Goal: Transaction & Acquisition: Register for event/course

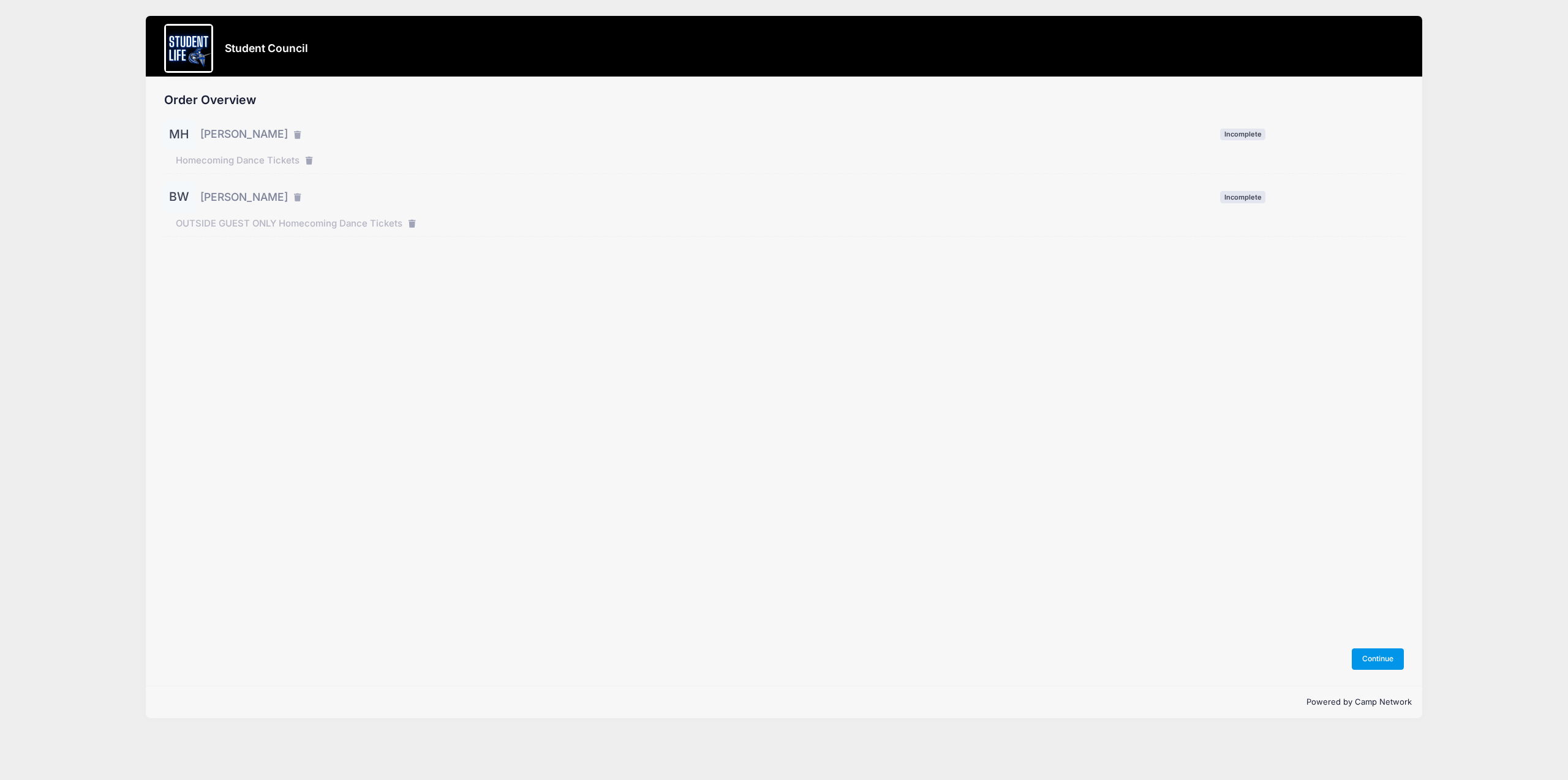
click at [1374, 663] on button "Continue" at bounding box center [1378, 659] width 53 height 21
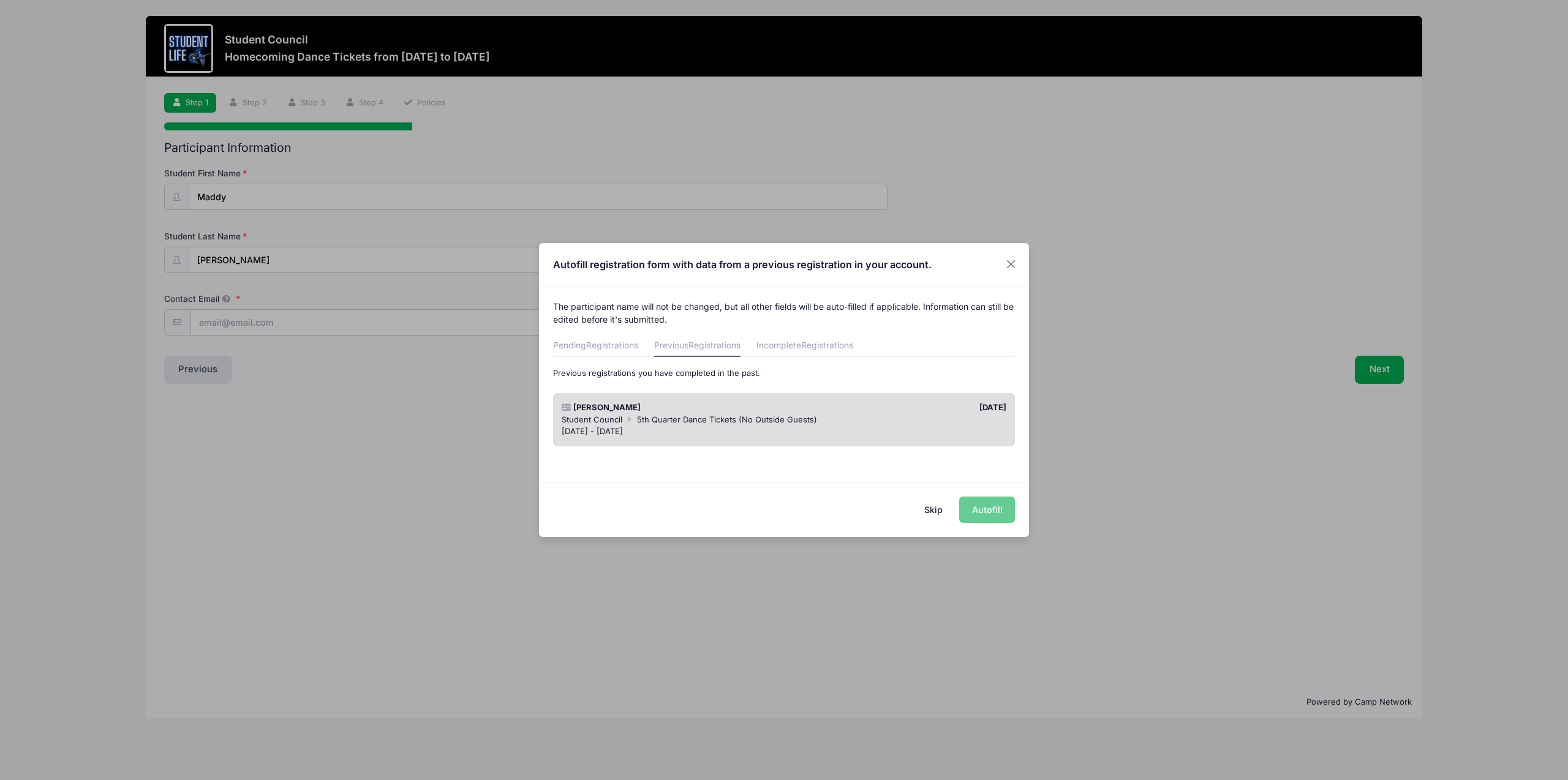
click at [941, 512] on button "Skip" at bounding box center [934, 509] width 44 height 26
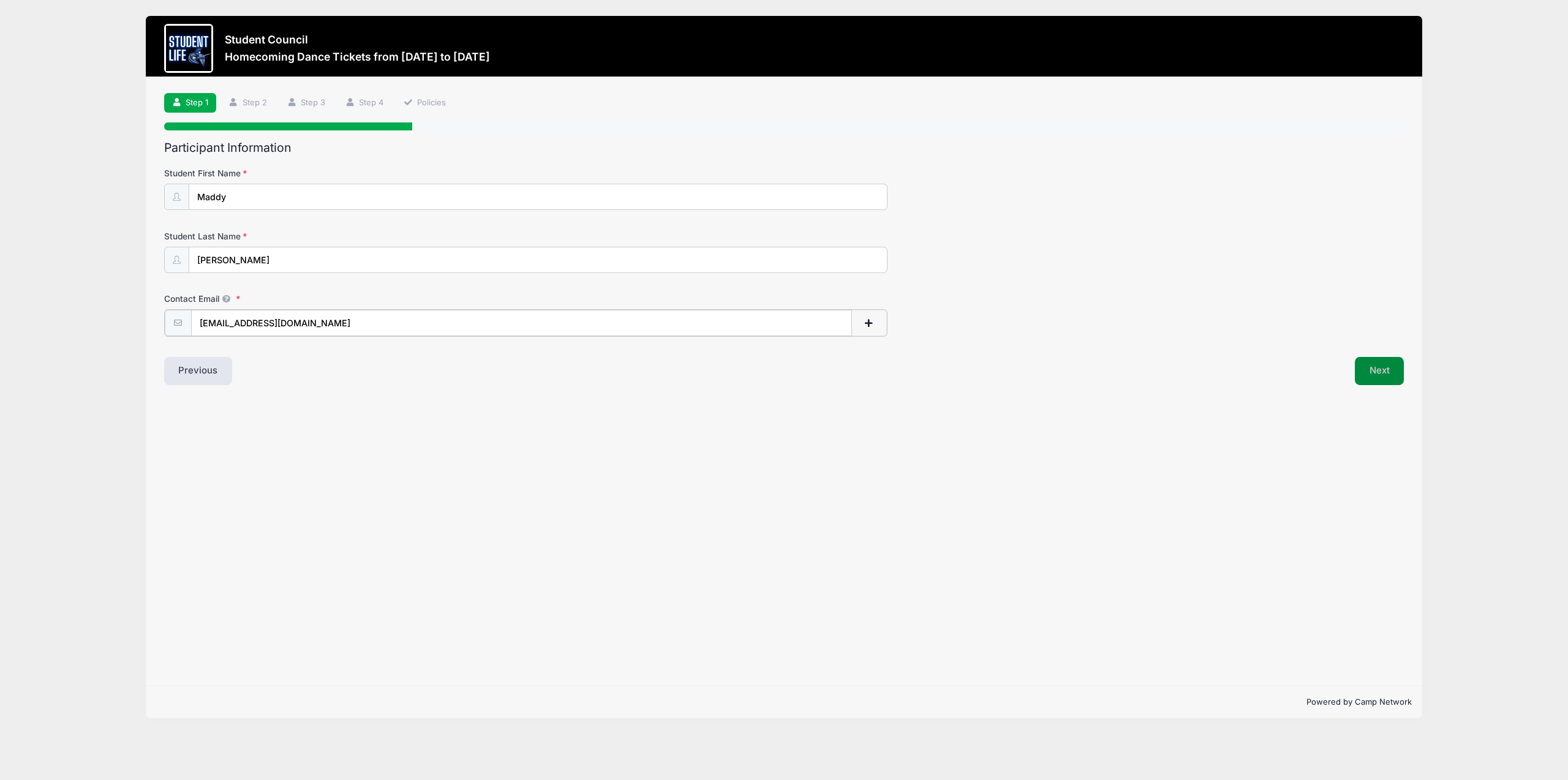
type input "maddyeharmon@icloud.com"
click at [1392, 375] on button "Next" at bounding box center [1379, 369] width 49 height 28
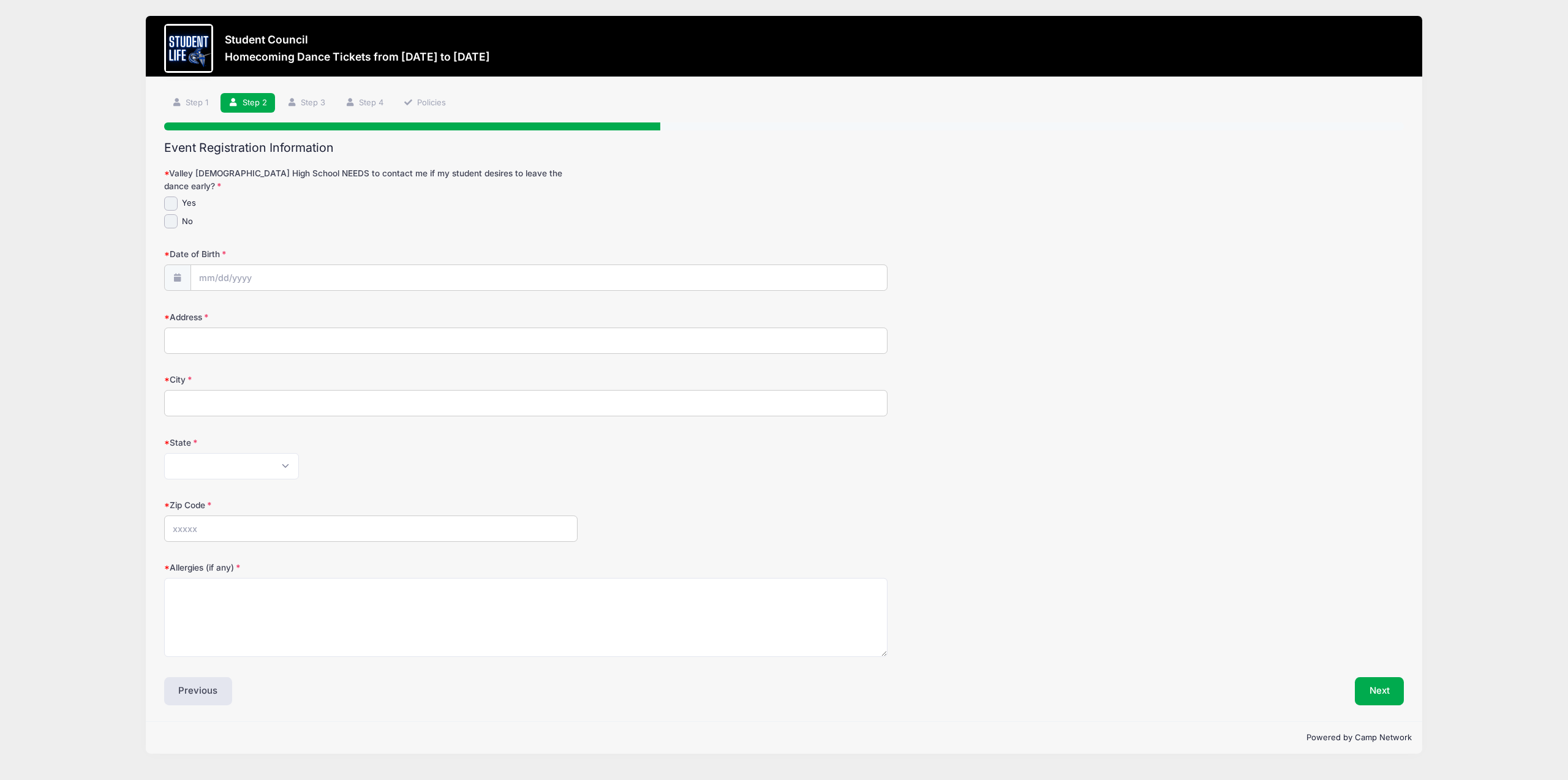
click at [175, 214] on input "No" at bounding box center [171, 221] width 14 height 14
checkbox input "true"
click at [211, 269] on input "Date of Birth" at bounding box center [538, 278] width 695 height 26
click at [323, 295] on span at bounding box center [321, 294] width 8 height 9
click at [323, 304] on span at bounding box center [321, 303] width 8 height 9
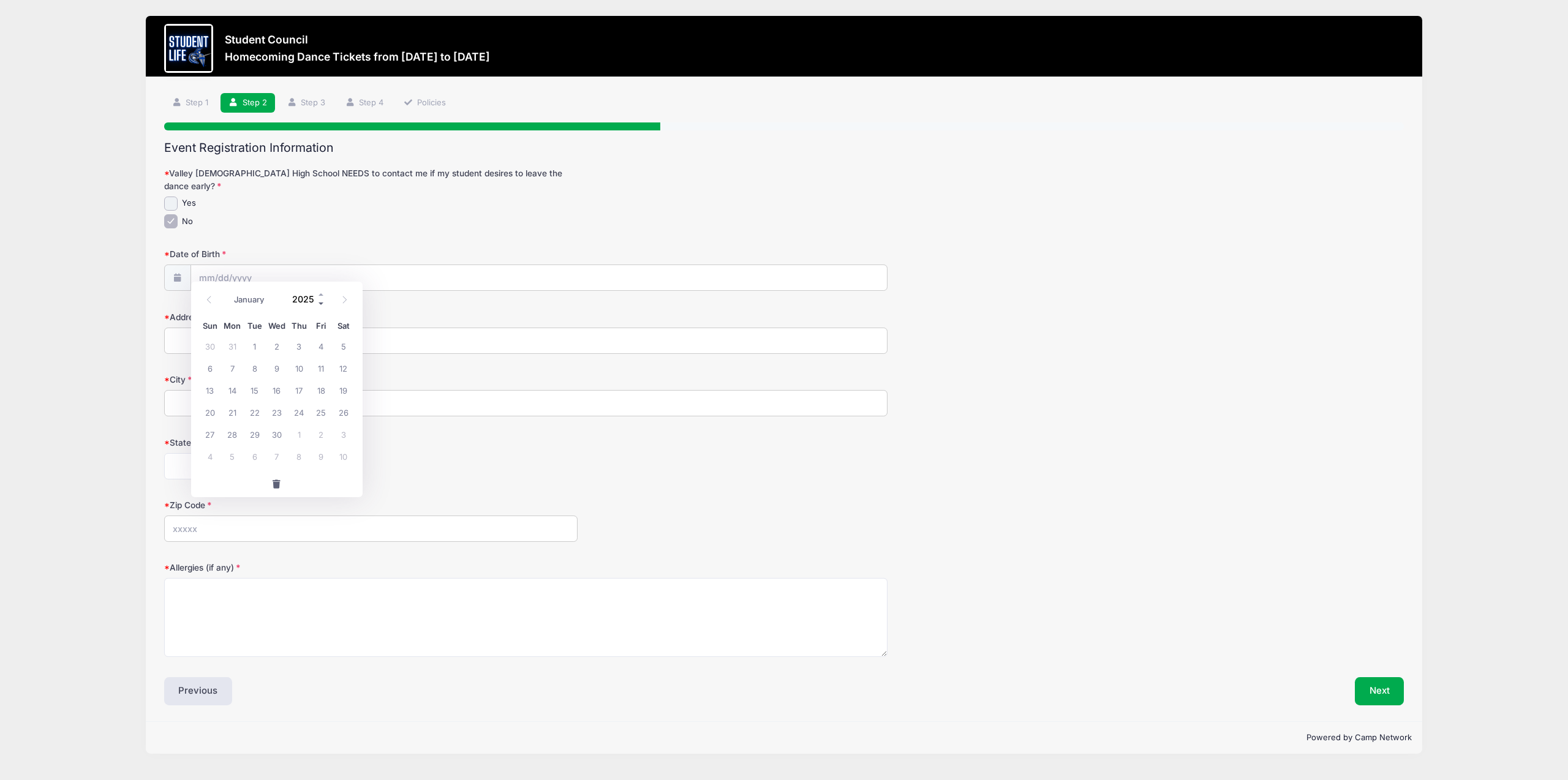
click at [323, 304] on span at bounding box center [321, 303] width 8 height 9
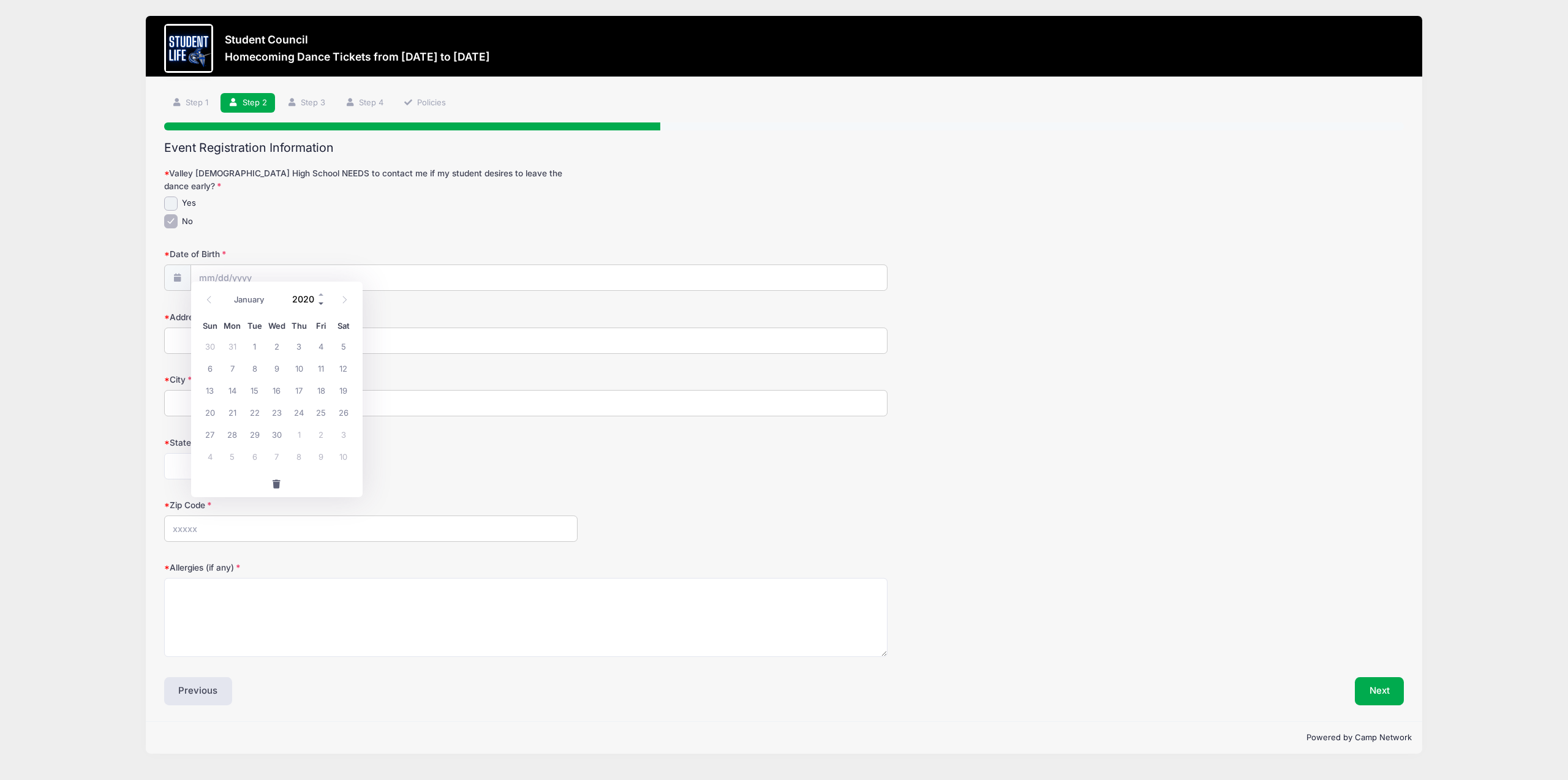
click at [323, 304] on span at bounding box center [321, 303] width 8 height 9
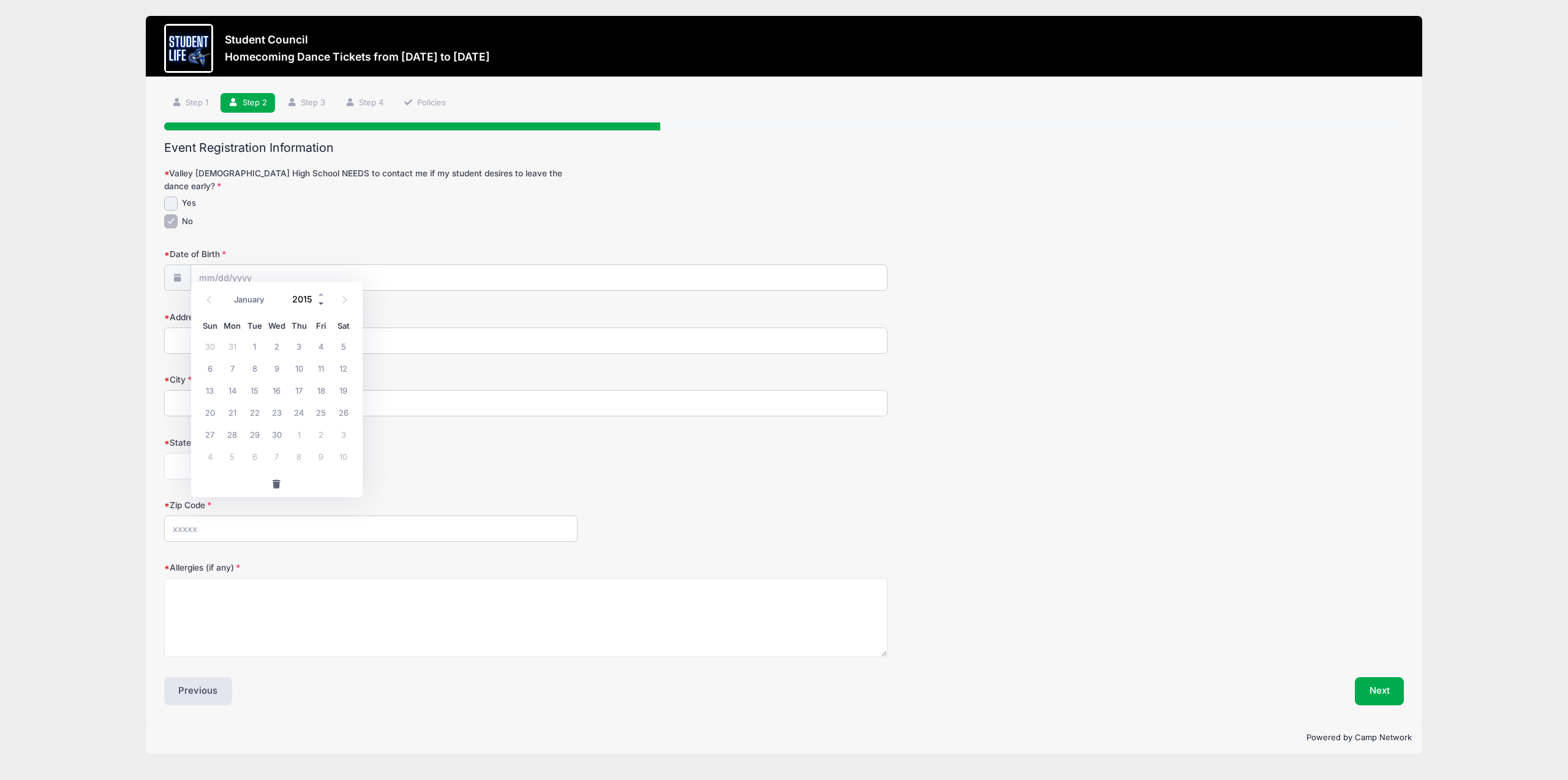
click at [323, 304] on span at bounding box center [321, 303] width 8 height 9
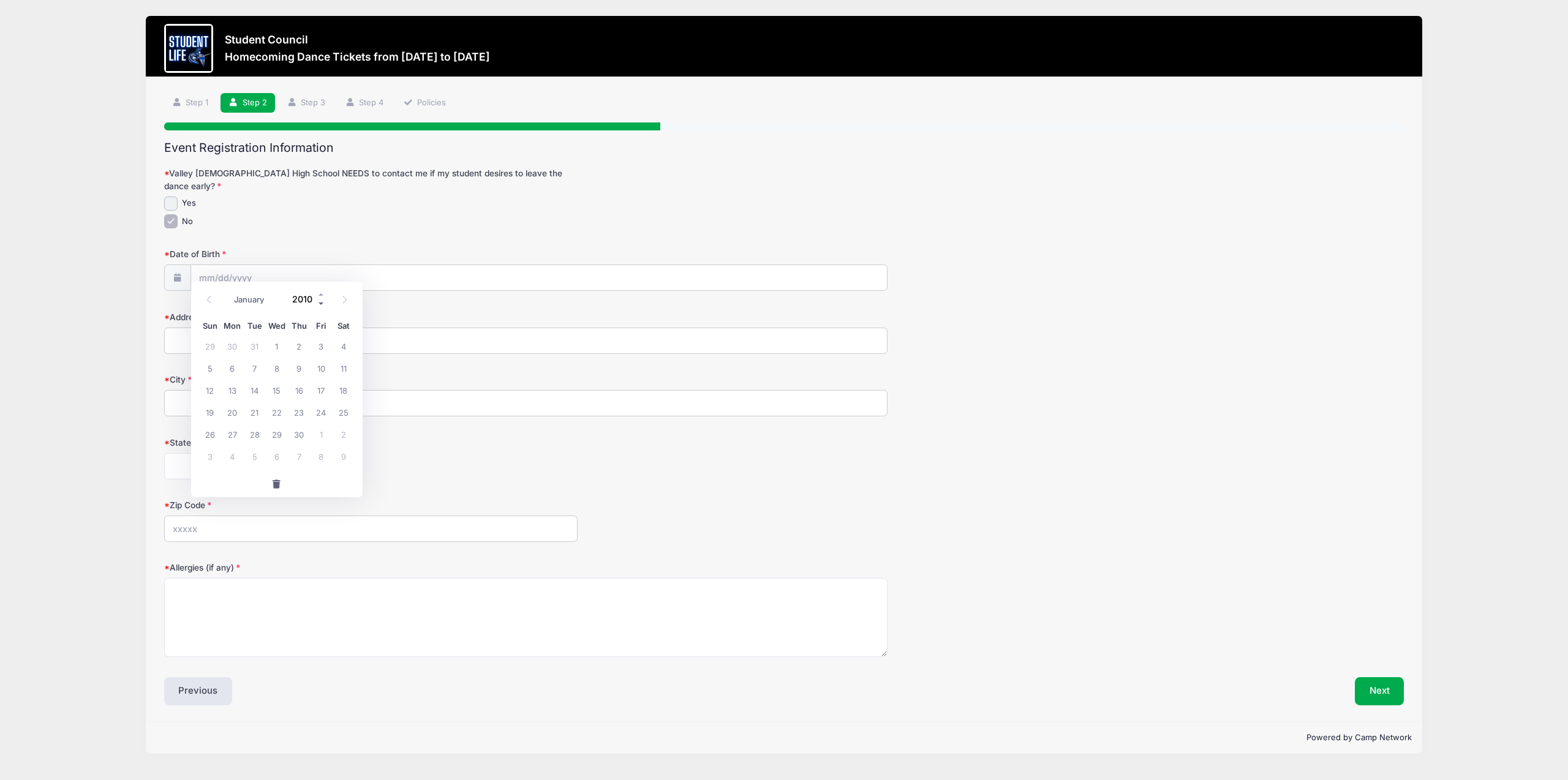
click at [323, 304] on span at bounding box center [321, 303] width 8 height 9
click at [322, 295] on span at bounding box center [321, 294] width 8 height 9
type input "2009"
select select "4"
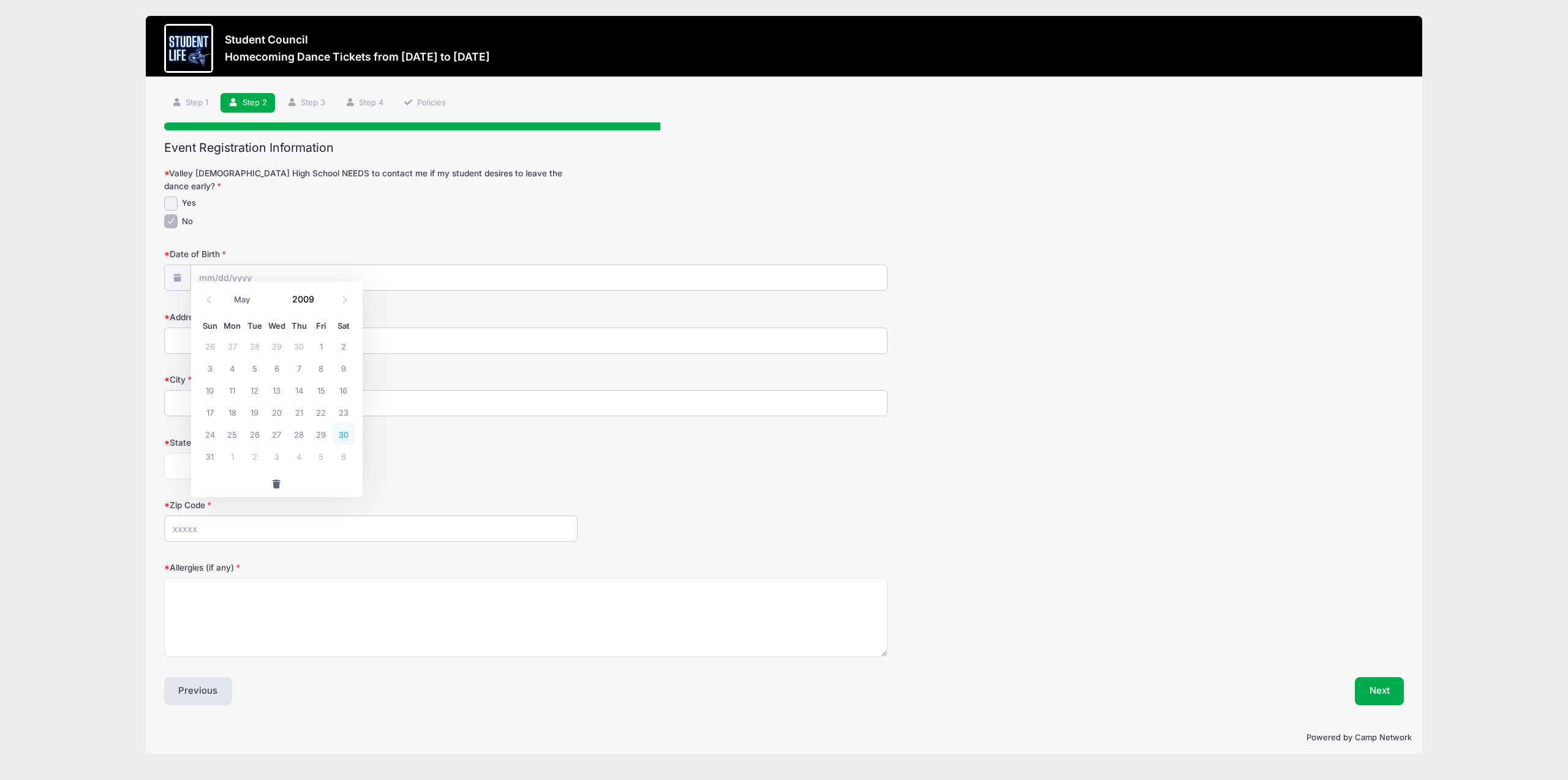
click at [347, 437] on span "30" at bounding box center [343, 434] width 22 height 22
type input "05/30/2009"
type input "19814 E Poplar Dr"
type input "Queen Creek"
select select "AZ"
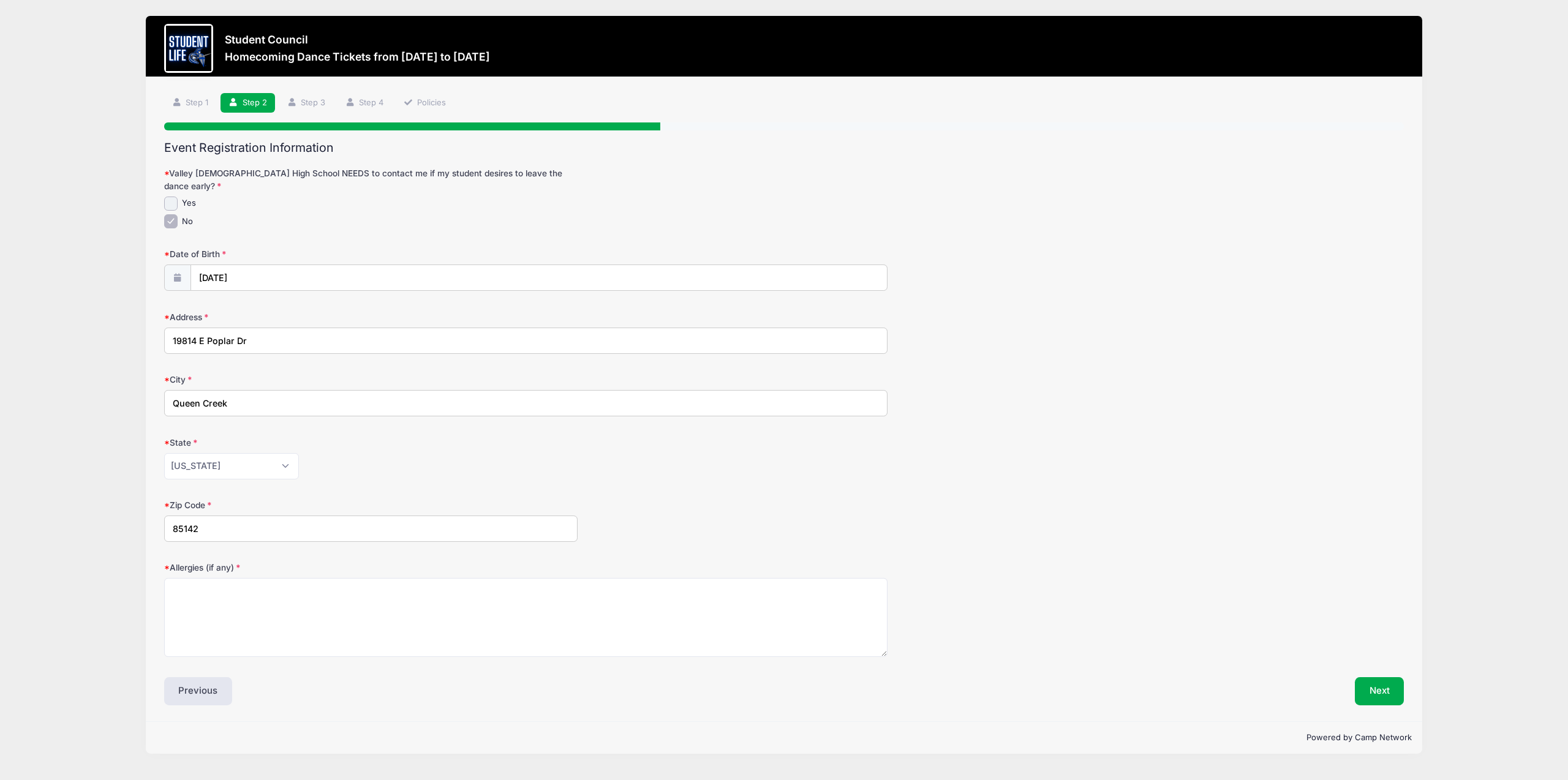
type input "85142"
type textarea "none"
click at [1373, 677] on button "Next" at bounding box center [1379, 691] width 49 height 28
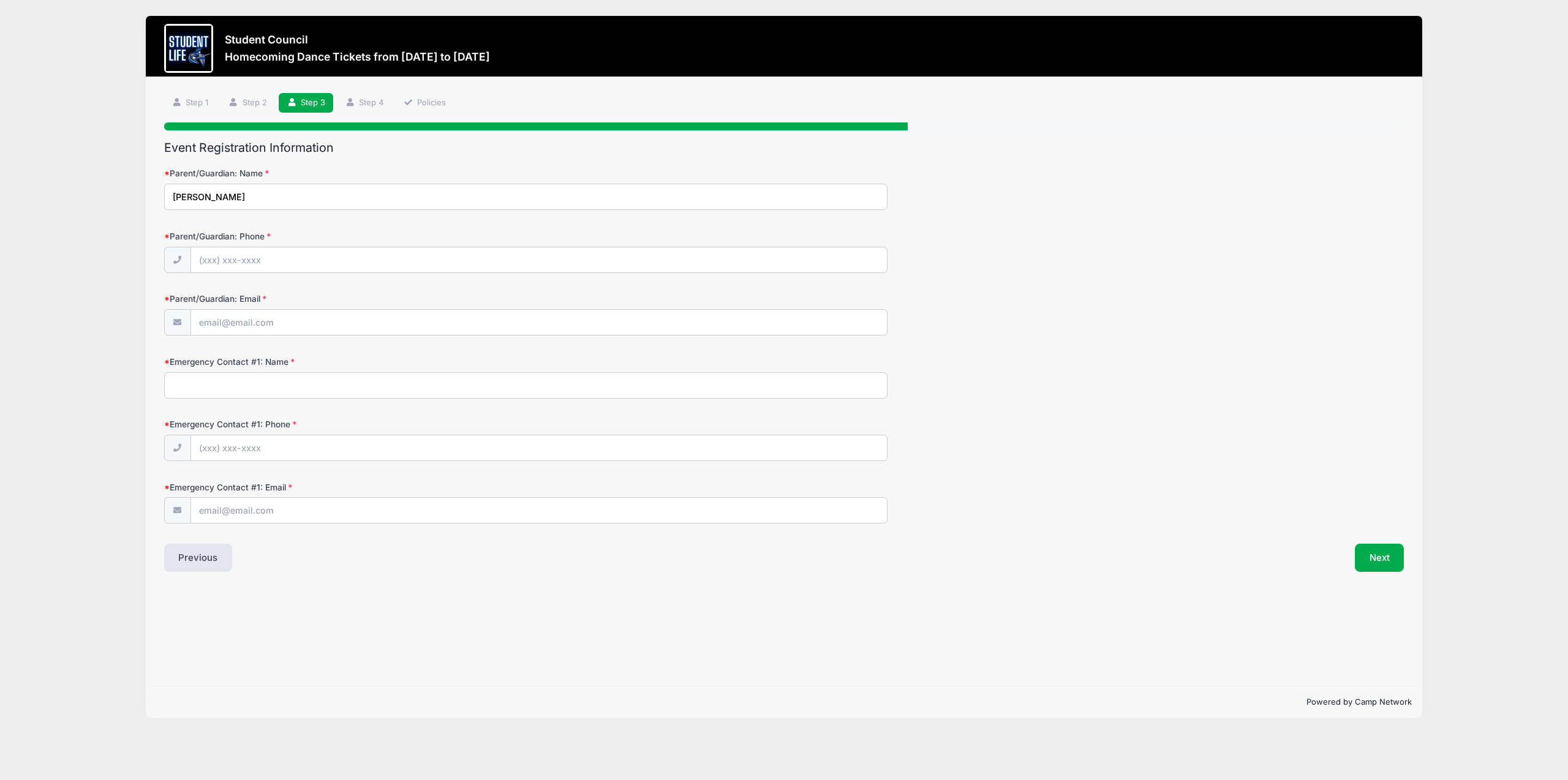
type input "Amy Harmon"
type input "(480) 329-1924"
type input "aharmon@azarbys.com"
type input "Chris Harmon"
type input "(480) 206-0806"
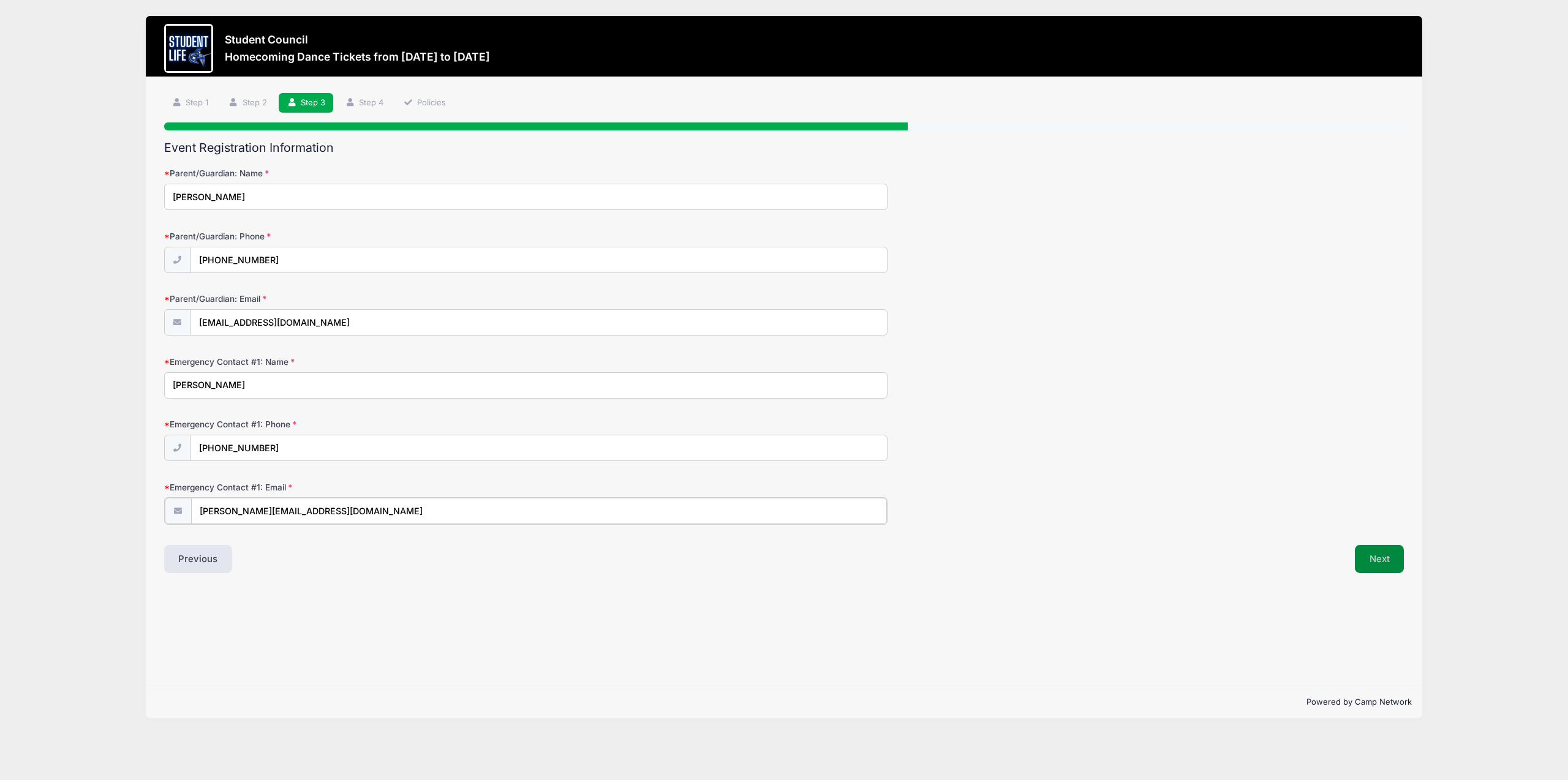
type input "charmon@azarbys.com"
click at [1390, 559] on button "Next" at bounding box center [1379, 557] width 49 height 28
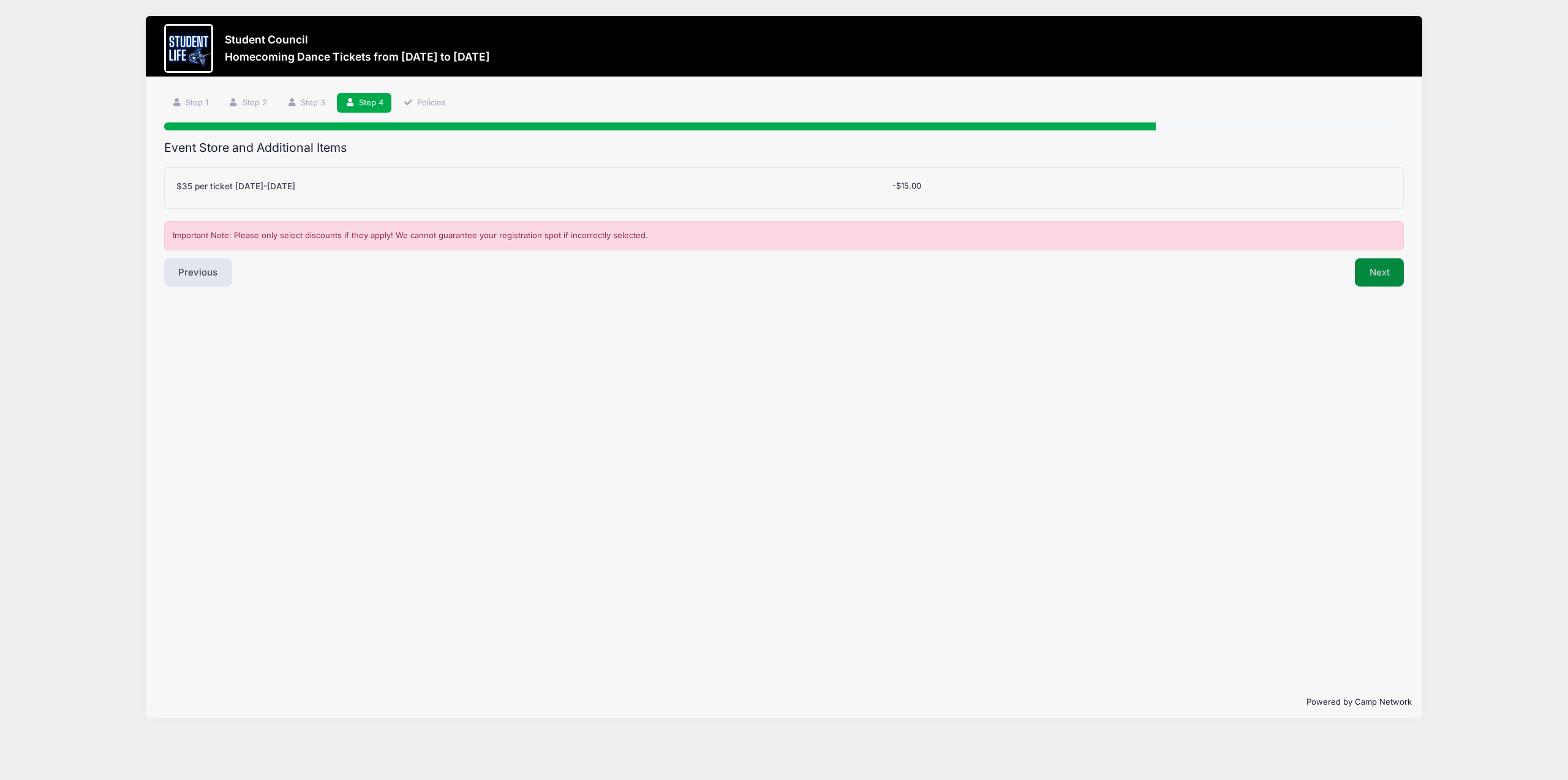
click at [1377, 276] on button "Next" at bounding box center [1379, 272] width 49 height 28
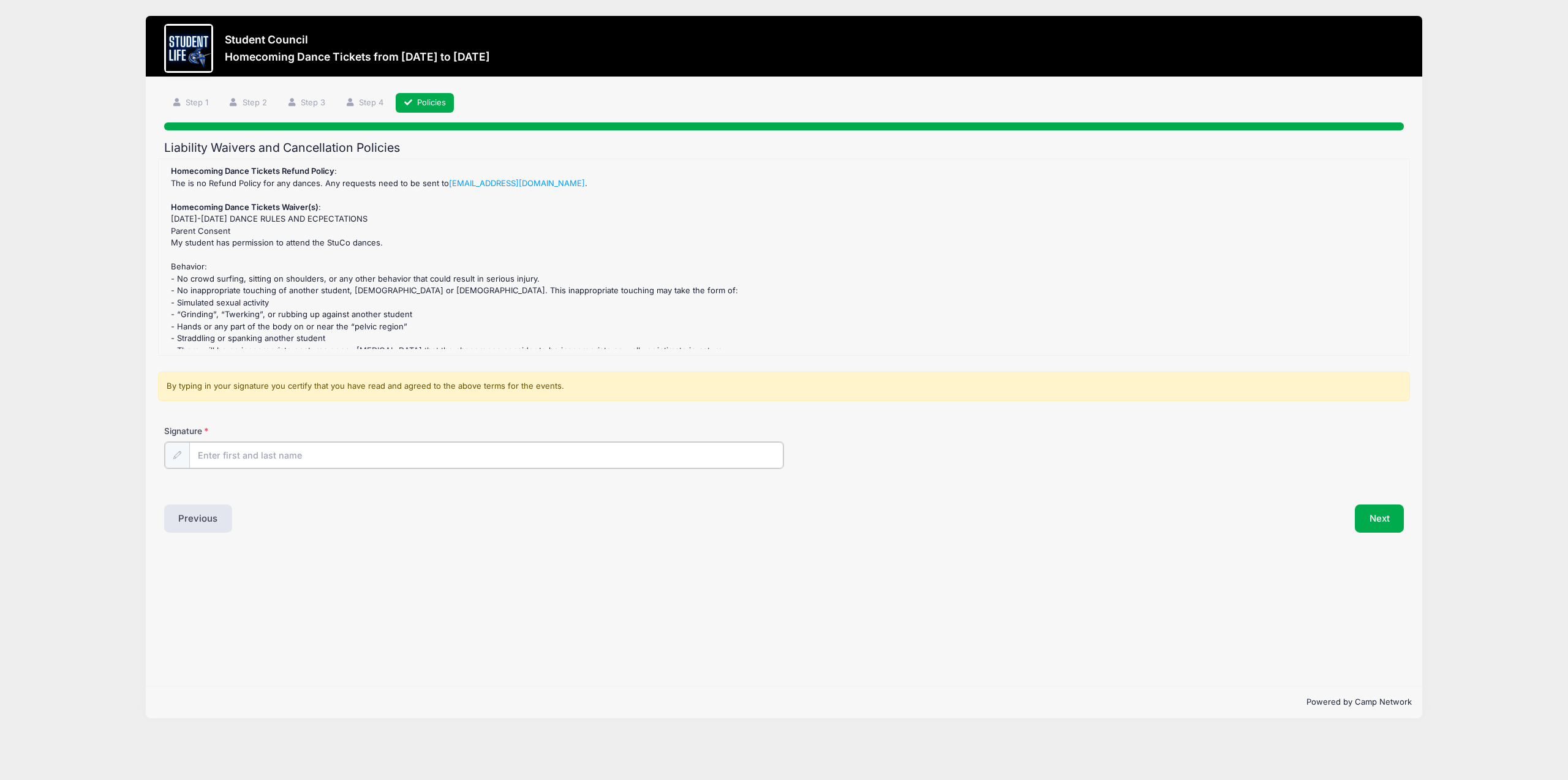
click at [327, 452] on input "Signature" at bounding box center [486, 455] width 594 height 26
type input "Amy Harmon"
click at [1372, 526] on button "Next" at bounding box center [1379, 517] width 49 height 28
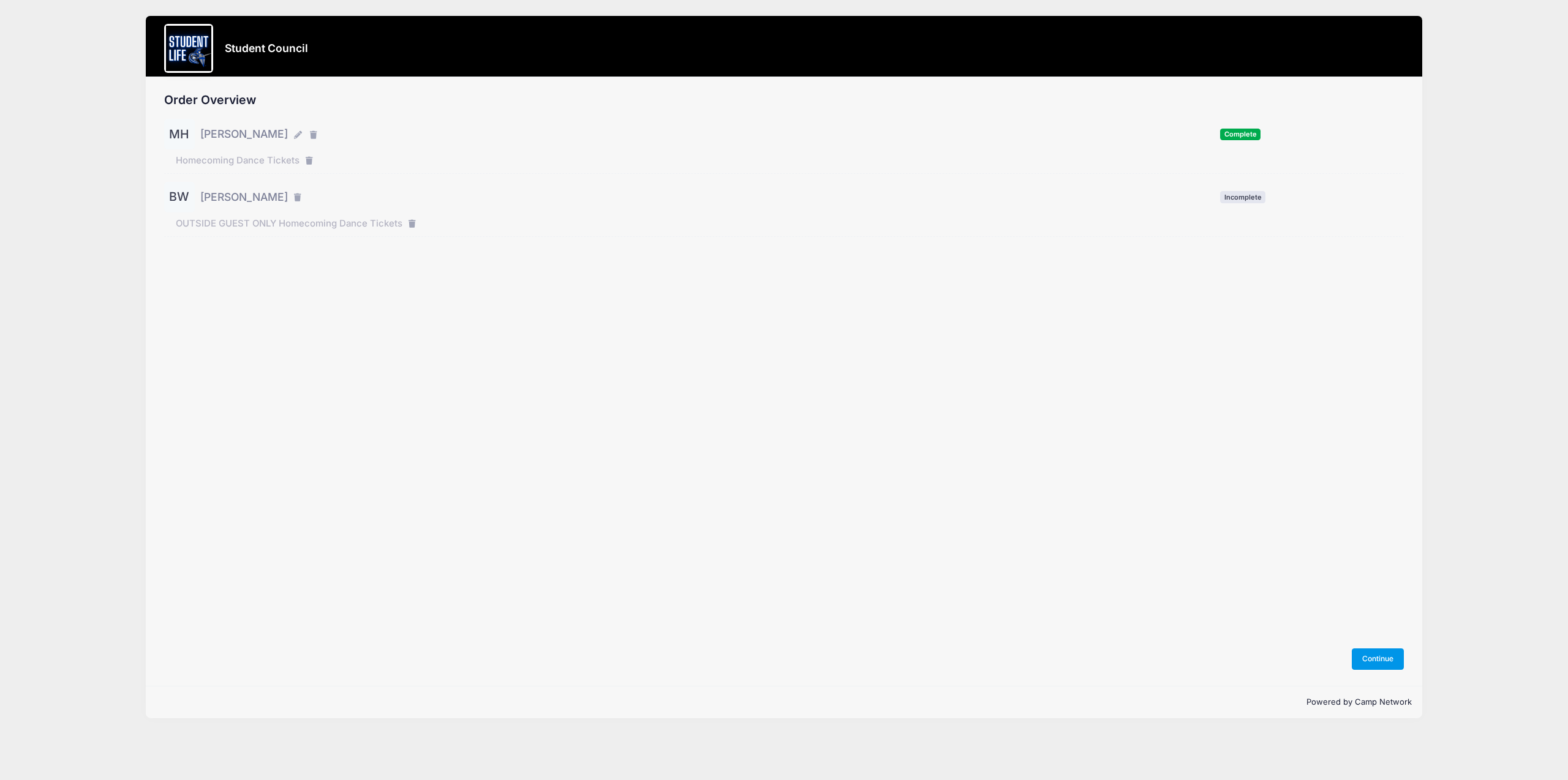
click at [1377, 657] on button "Continue" at bounding box center [1378, 659] width 53 height 21
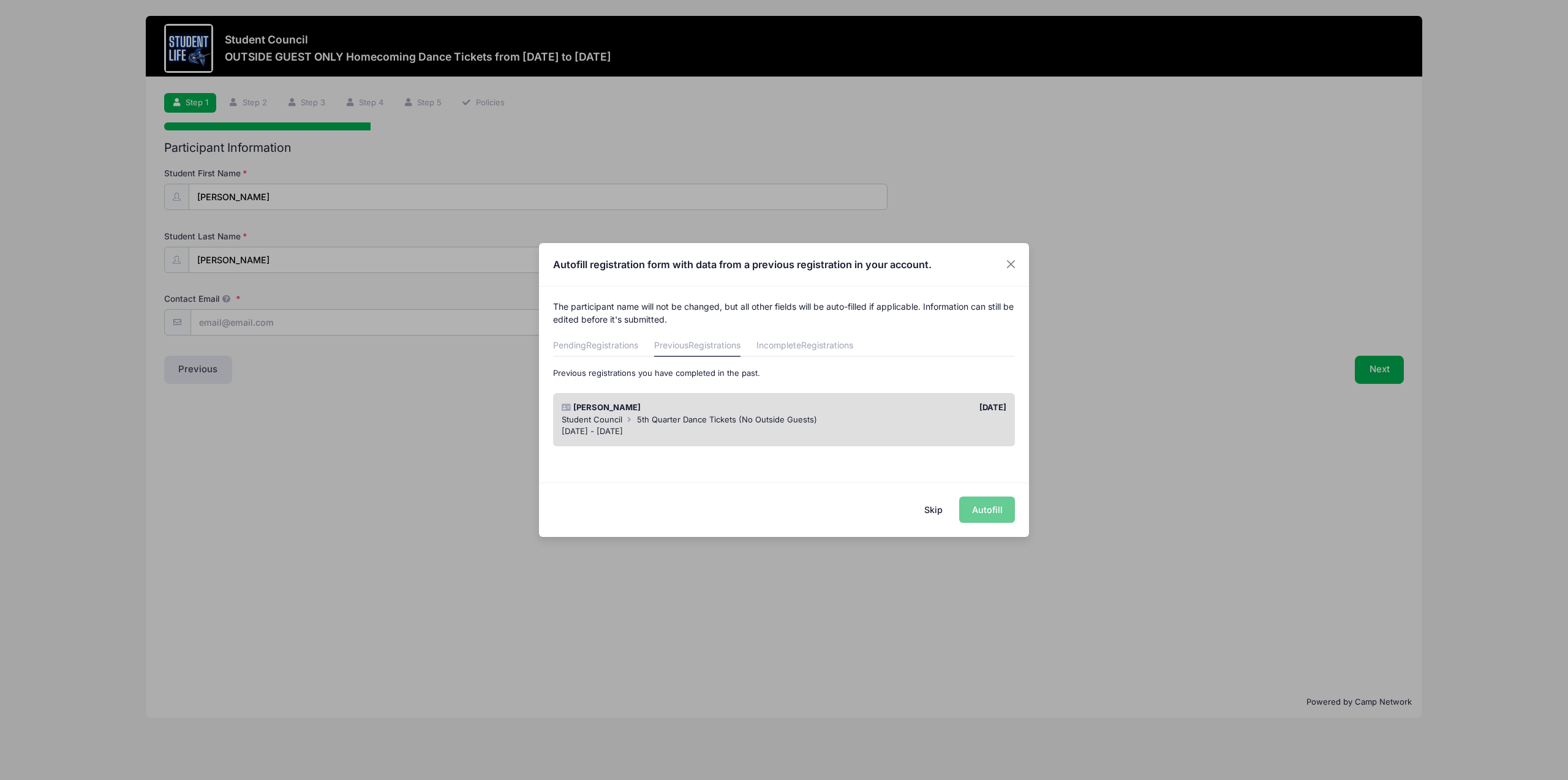
click at [939, 515] on button "Skip" at bounding box center [934, 509] width 44 height 26
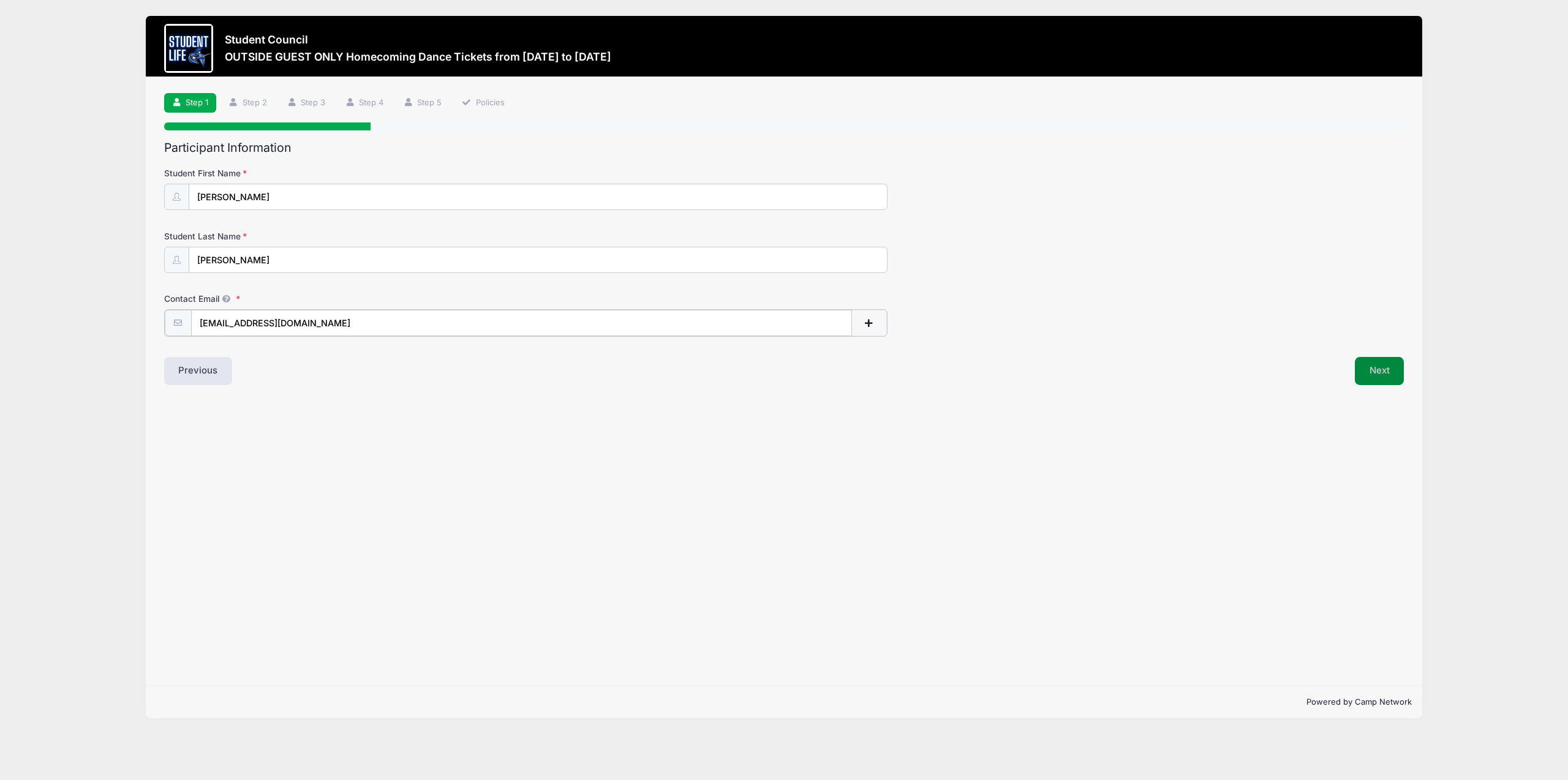
type input "maddyeharmon@icloud.com"
click at [1369, 373] on button "Next" at bounding box center [1379, 369] width 49 height 28
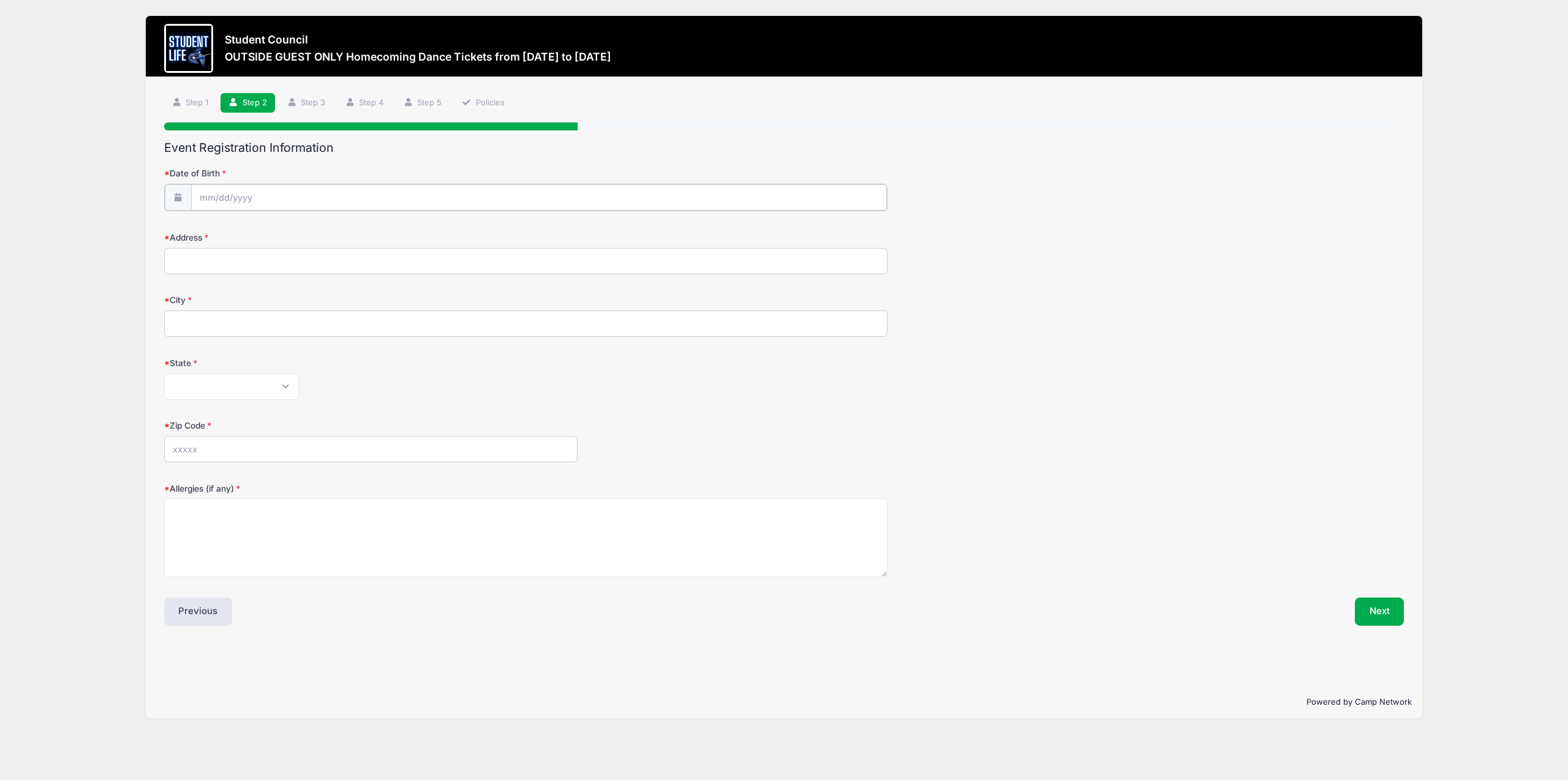
click at [223, 195] on input "Date of Birth" at bounding box center [538, 197] width 695 height 26
click at [342, 232] on icon at bounding box center [344, 231] width 8 height 8
select select "10"
click at [303, 232] on input "2025" at bounding box center [306, 230] width 40 height 18
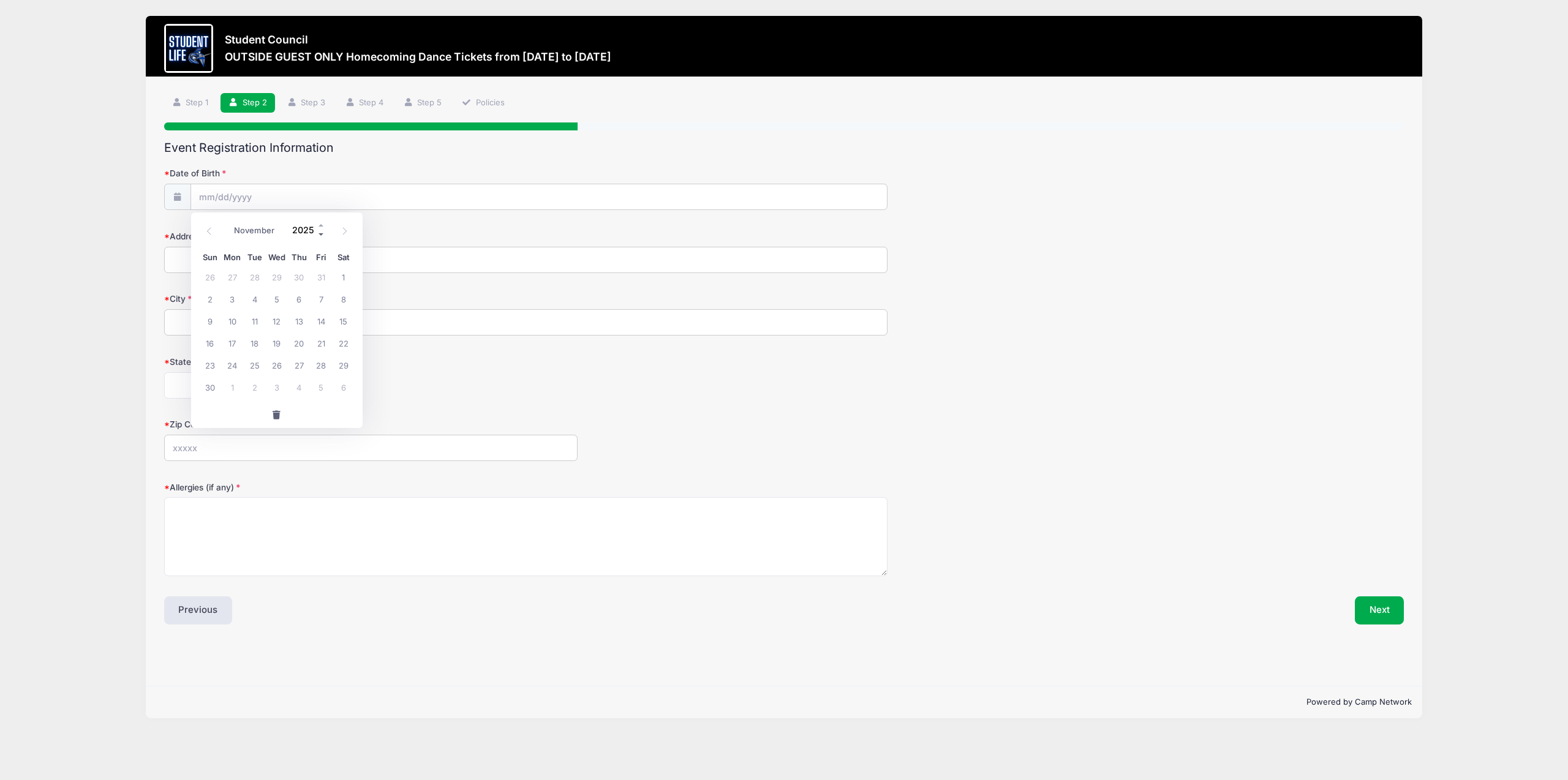
click at [320, 234] on span at bounding box center [321, 234] width 8 height 9
click at [319, 235] on span at bounding box center [321, 234] width 8 height 9
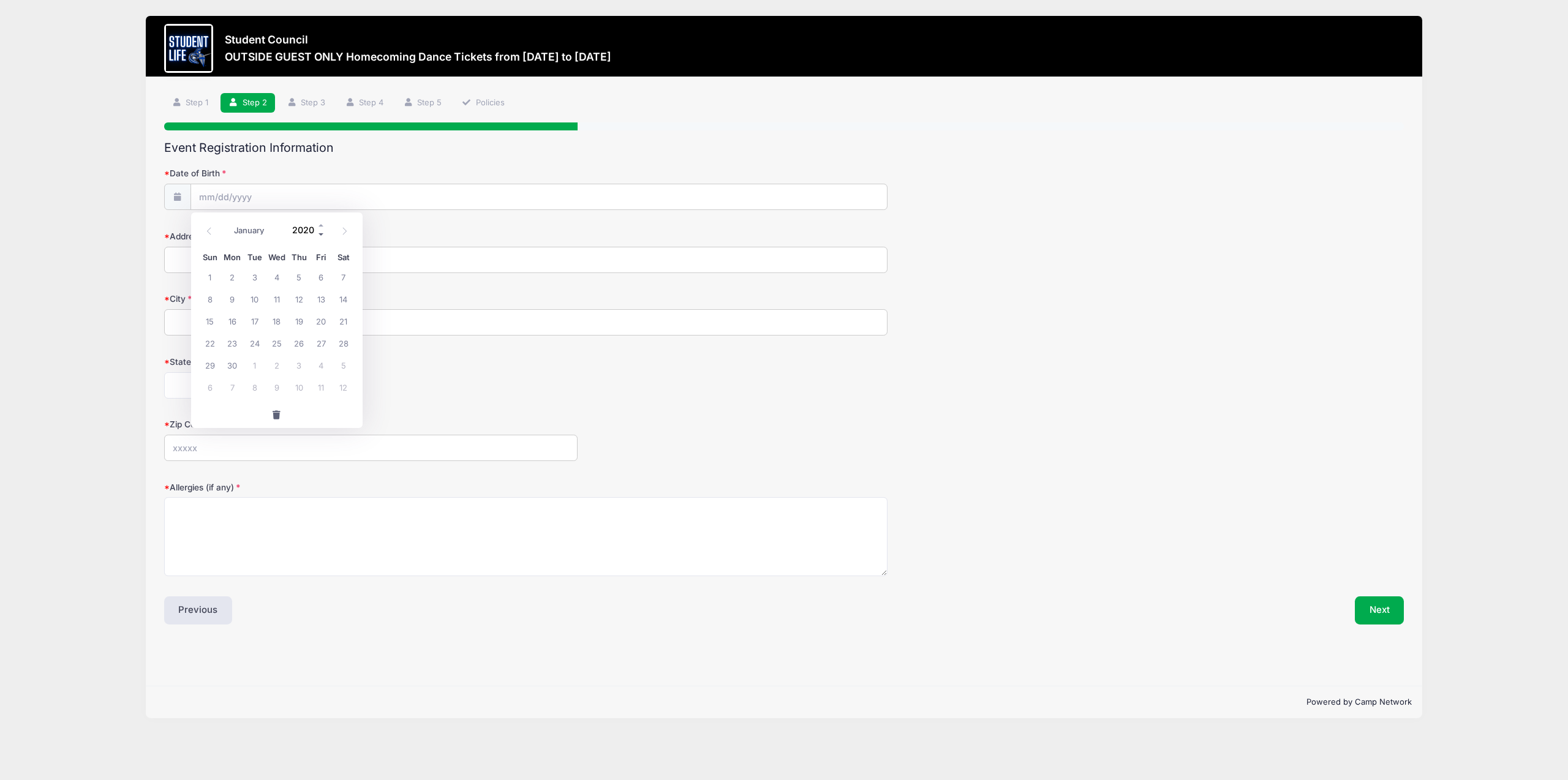
click at [319, 235] on span at bounding box center [321, 234] width 8 height 9
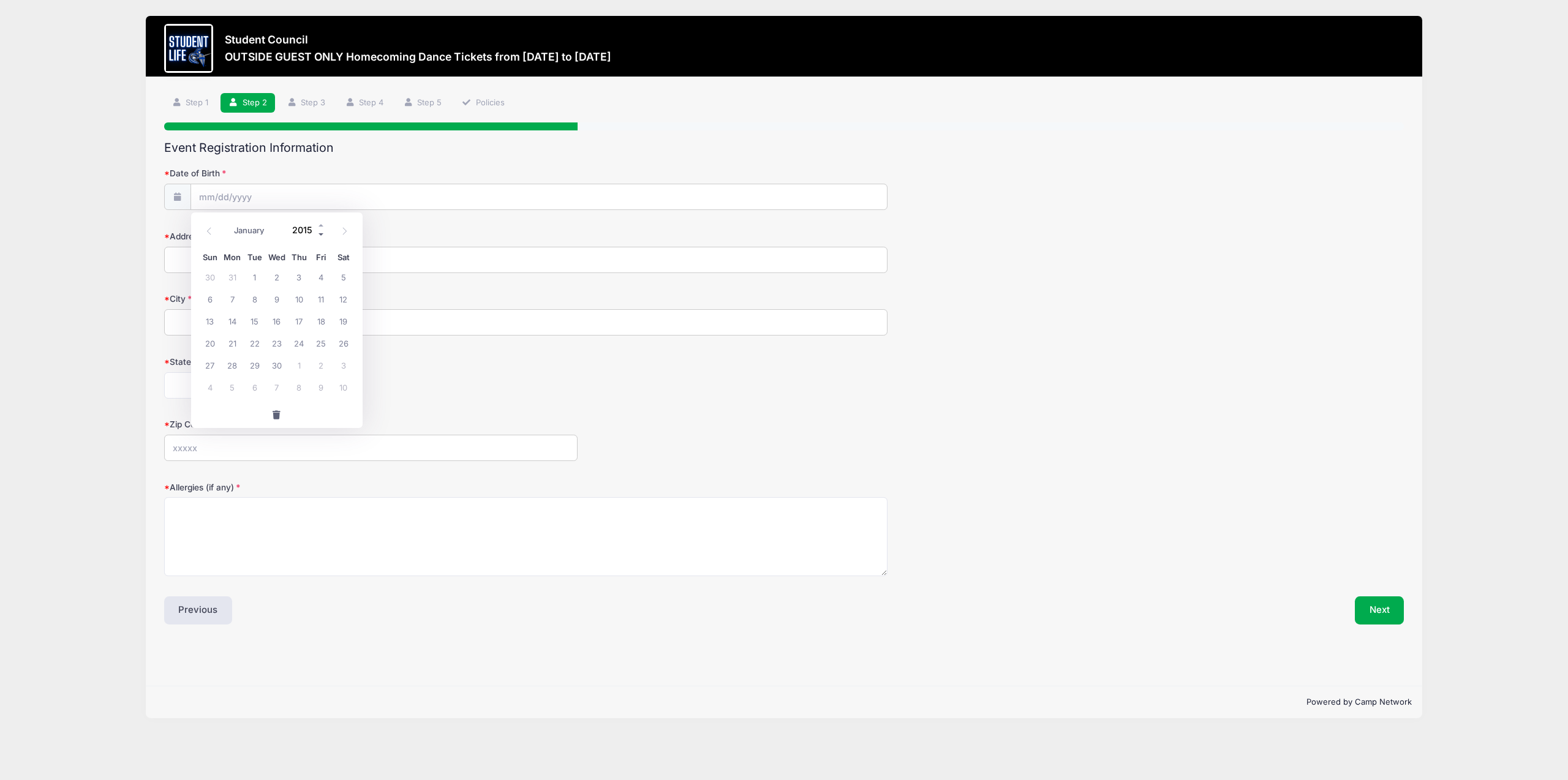
click at [319, 235] on span at bounding box center [321, 234] width 8 height 9
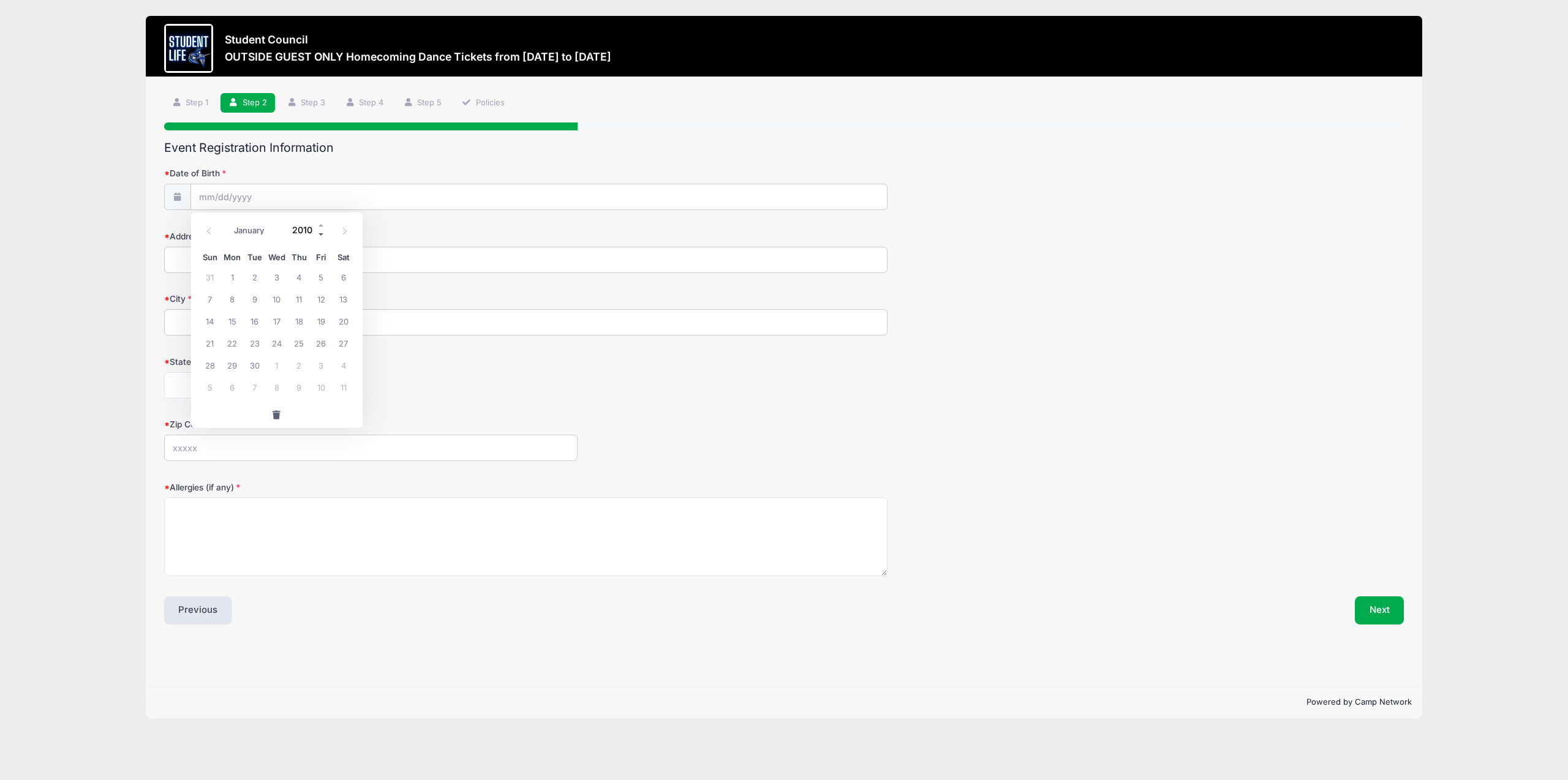
click at [319, 235] on span at bounding box center [321, 234] width 8 height 9
type input "2008"
click at [256, 321] on span "11" at bounding box center [254, 321] width 22 height 22
type input "11/11/2008"
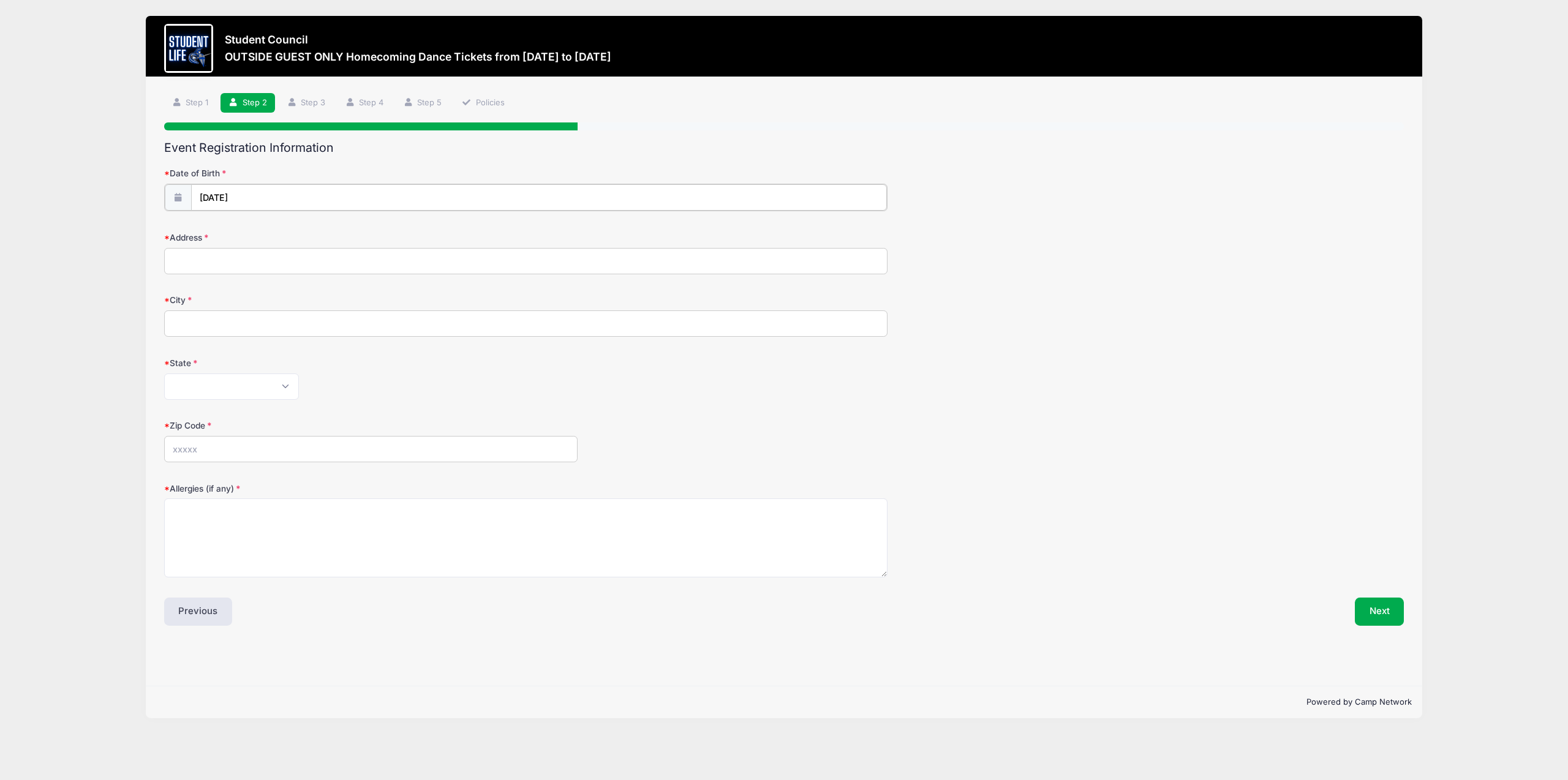
click at [223, 202] on input "11/11/2008" at bounding box center [538, 197] width 695 height 26
select select "4"
click at [215, 320] on span "11" at bounding box center [210, 321] width 22 height 22
type input "05/11/2008"
type input "3672 E Orchid Lane"
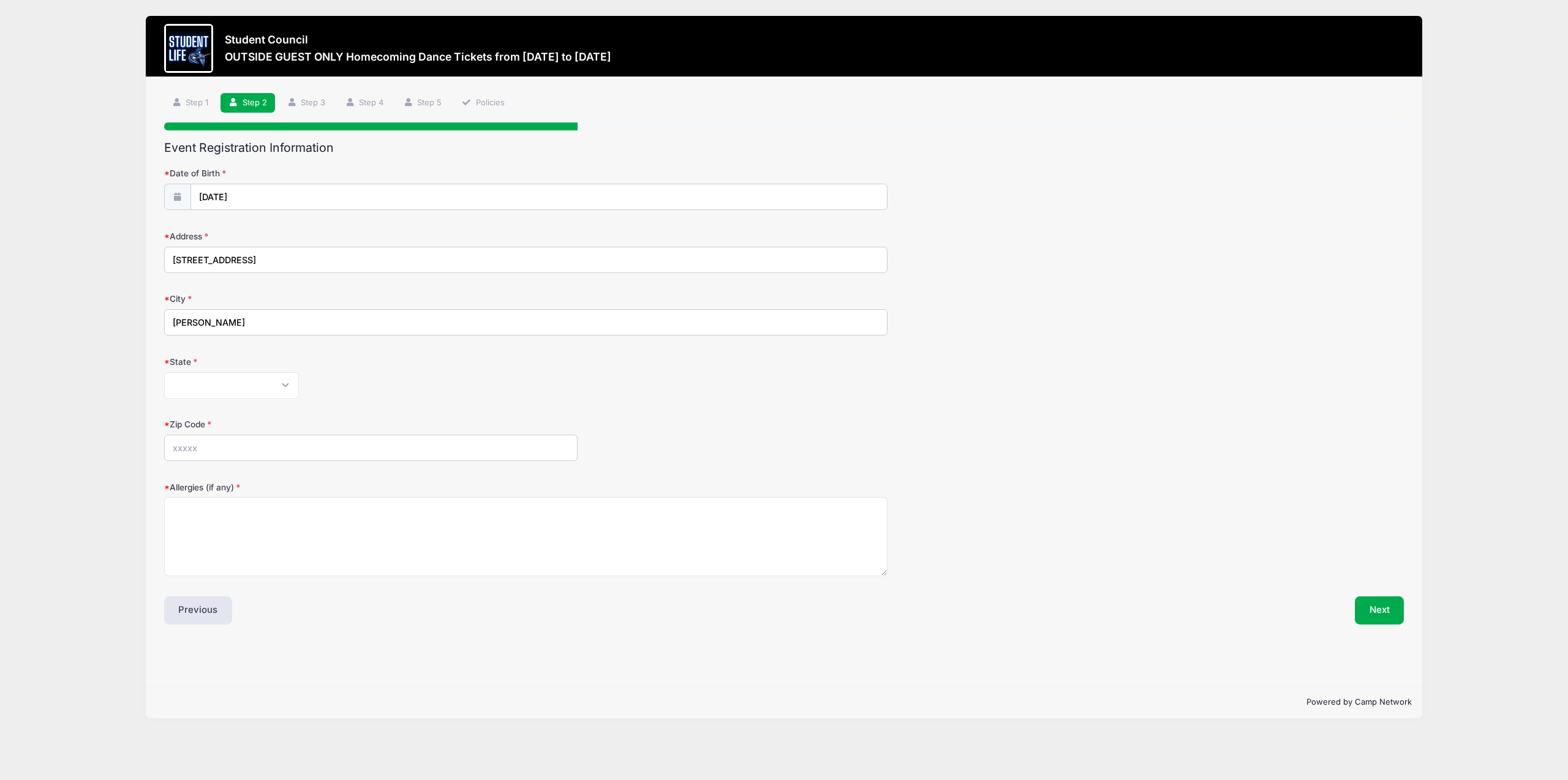
type input "Gilbert"
select select "AZ"
type input "85296"
click at [192, 517] on textarea "Allergies (if any)" at bounding box center [526, 536] width 724 height 79
type textarea "none"
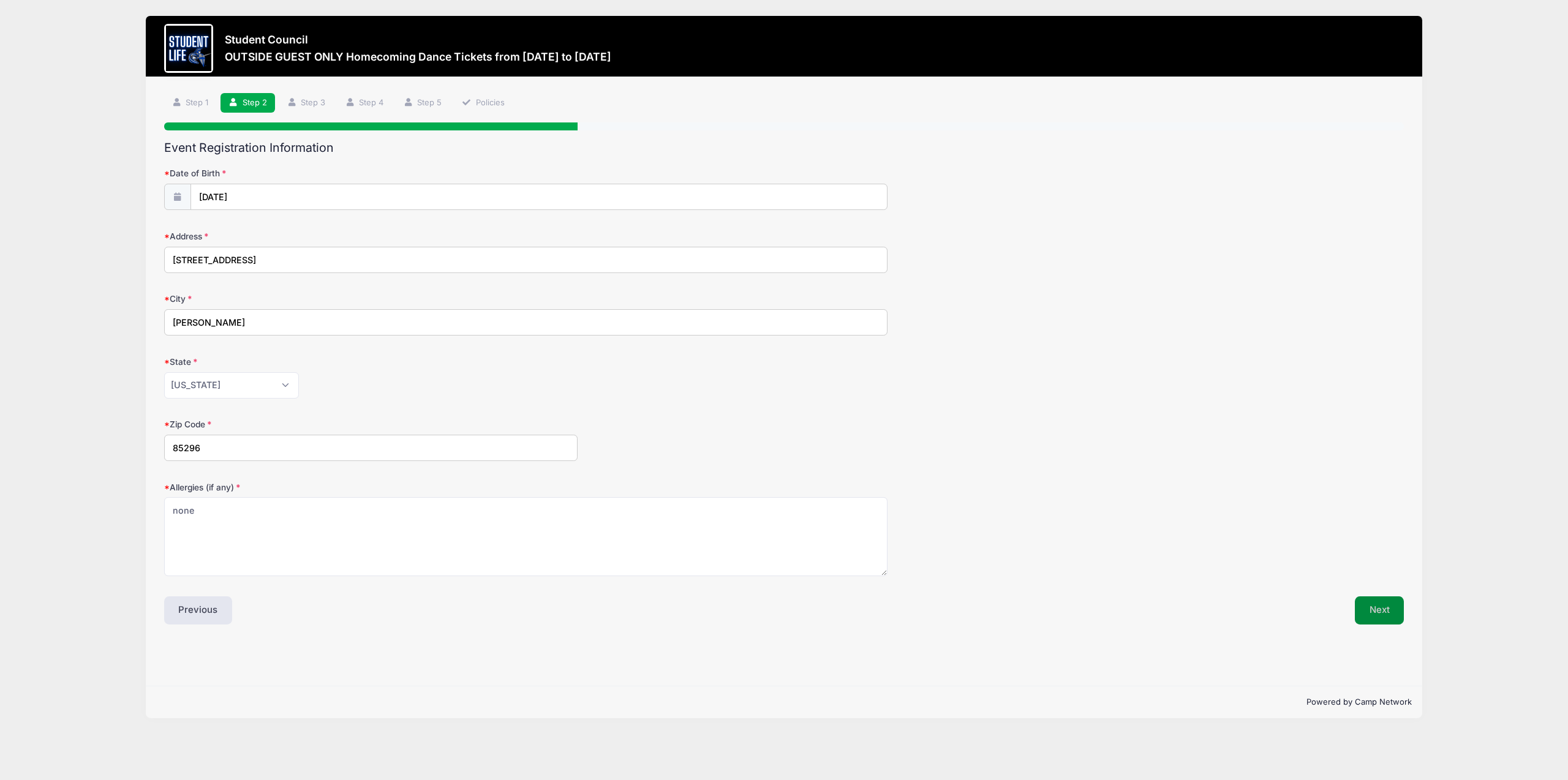
click at [1394, 619] on button "Next" at bounding box center [1379, 610] width 49 height 28
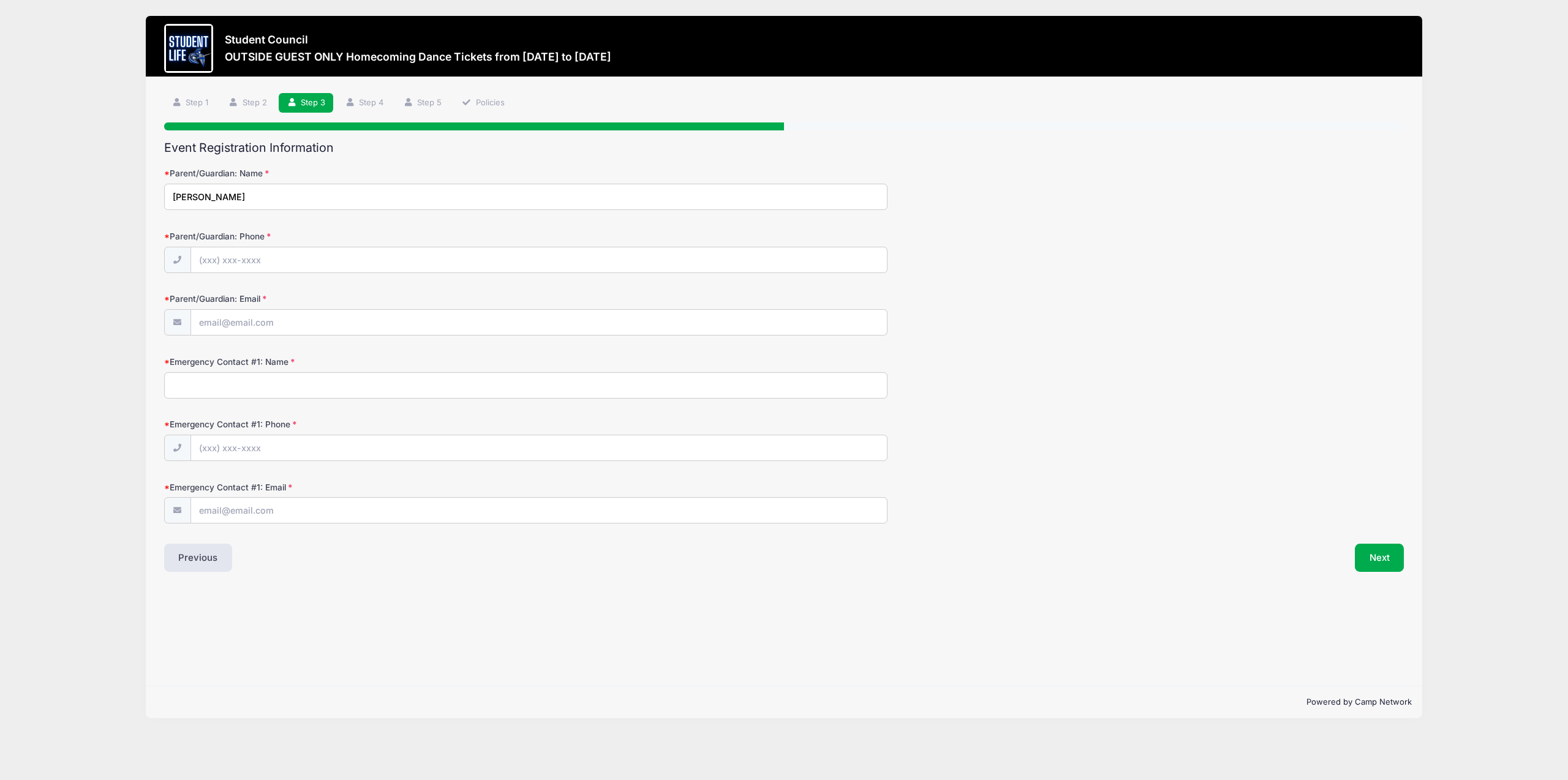
type input "Matt Winebrenner"
type input "(480) 567-2718"
type input "w"
click at [223, 325] on input "Winecrennermatt87@gmail.com" at bounding box center [538, 323] width 695 height 26
type input "Winebrennermatt87@gmail.com"
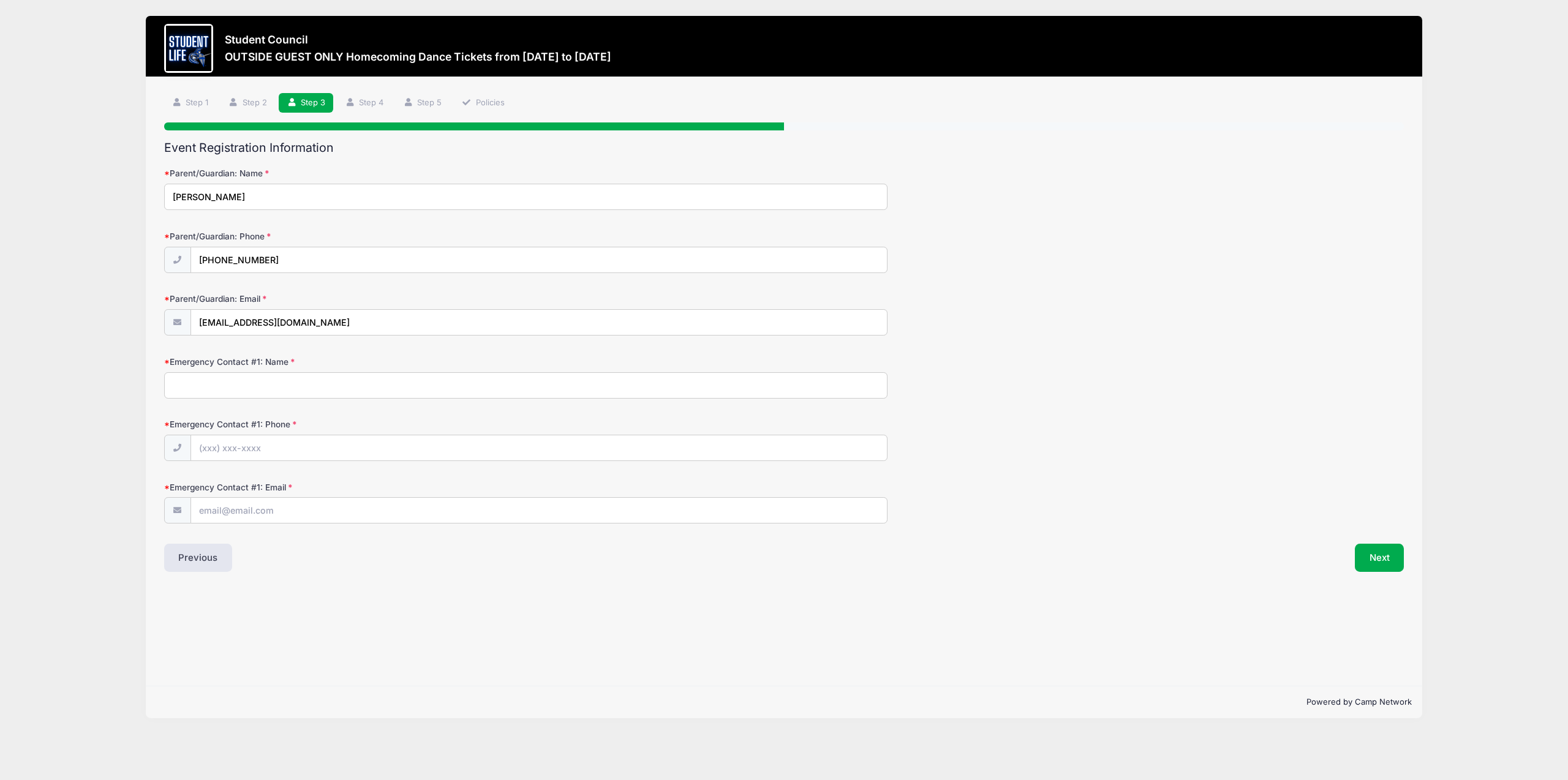
click at [197, 388] on input "Emergency Contact #1: Name" at bounding box center [526, 385] width 724 height 26
click at [357, 102] on link "Step 4" at bounding box center [364, 103] width 55 height 20
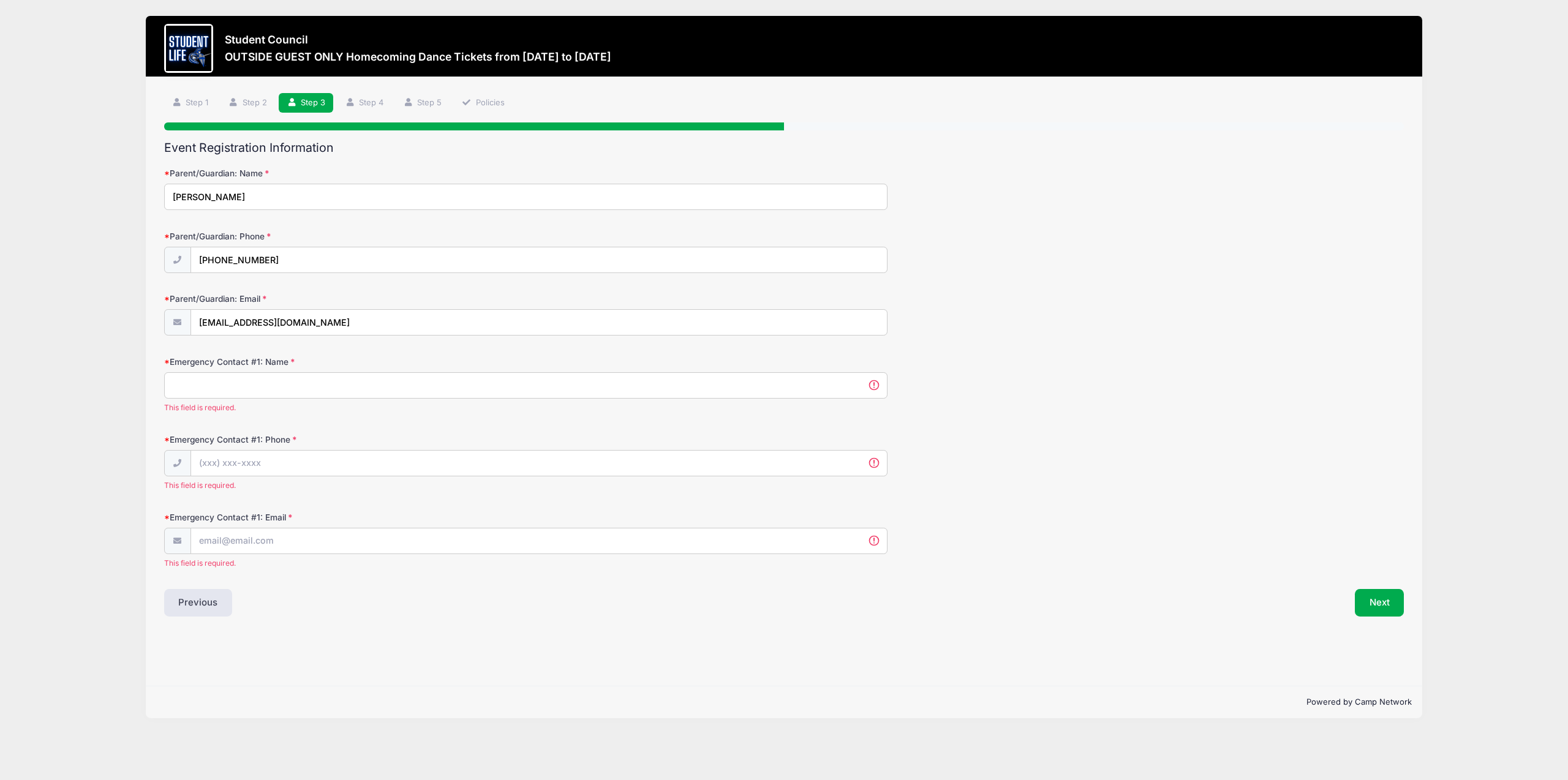
scroll to position [-1, 1]
click at [196, 383] on input "Emergency Contact #1: Name" at bounding box center [526, 385] width 724 height 26
type input "Matt winebrenner"
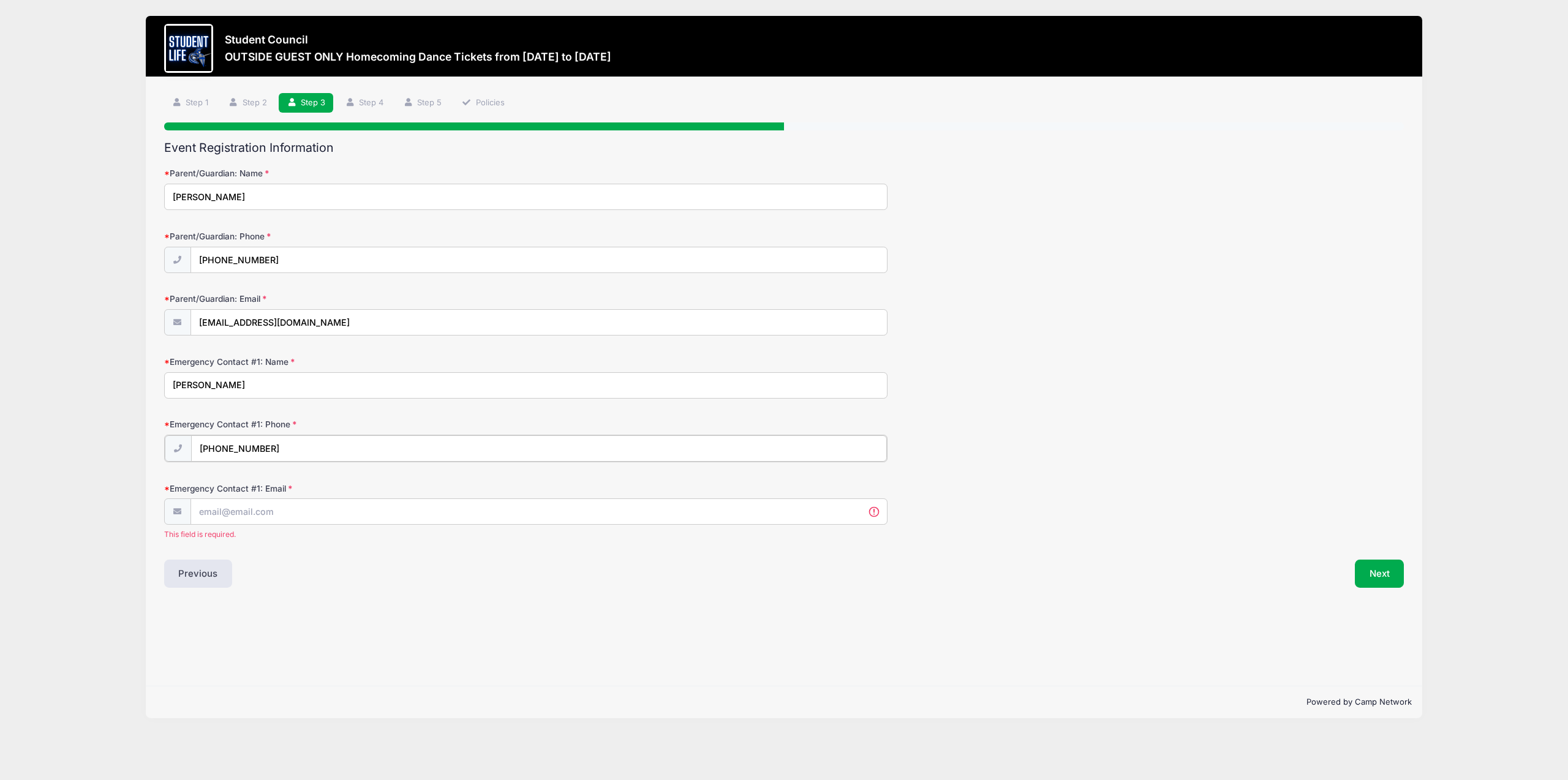
type input "(480) 567-2718"
type input "winebrennermatt87@gmail.com"
click at [1397, 550] on button "Next" at bounding box center [1379, 557] width 49 height 28
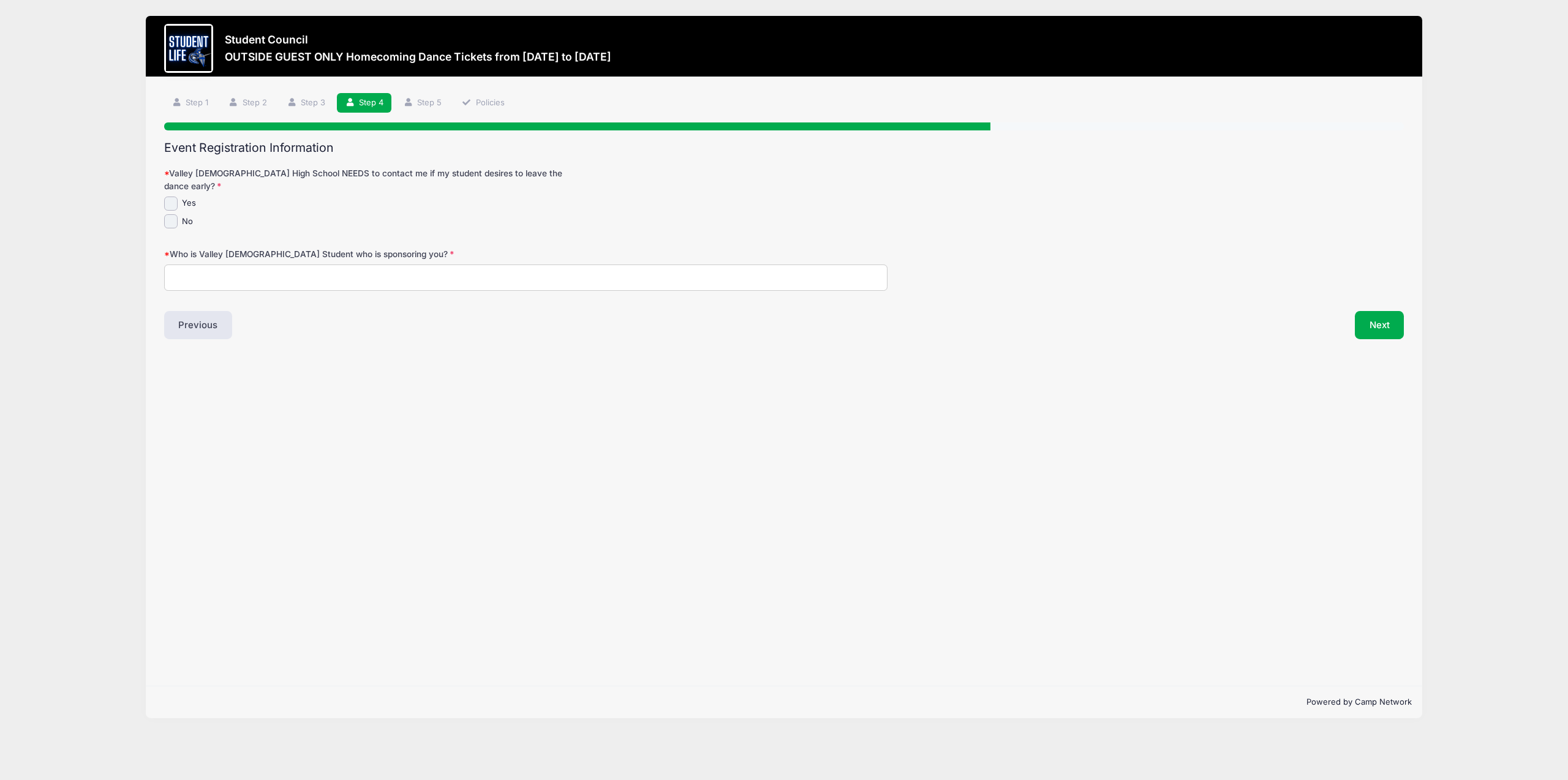
click at [171, 215] on input "No" at bounding box center [171, 221] width 14 height 14
checkbox input "true"
click at [202, 265] on input "Who is Valley Christian Student who is sponsoring you?" at bounding box center [526, 277] width 724 height 26
type input "Maddy Harmon"
click at [1383, 316] on button "Next" at bounding box center [1379, 325] width 49 height 28
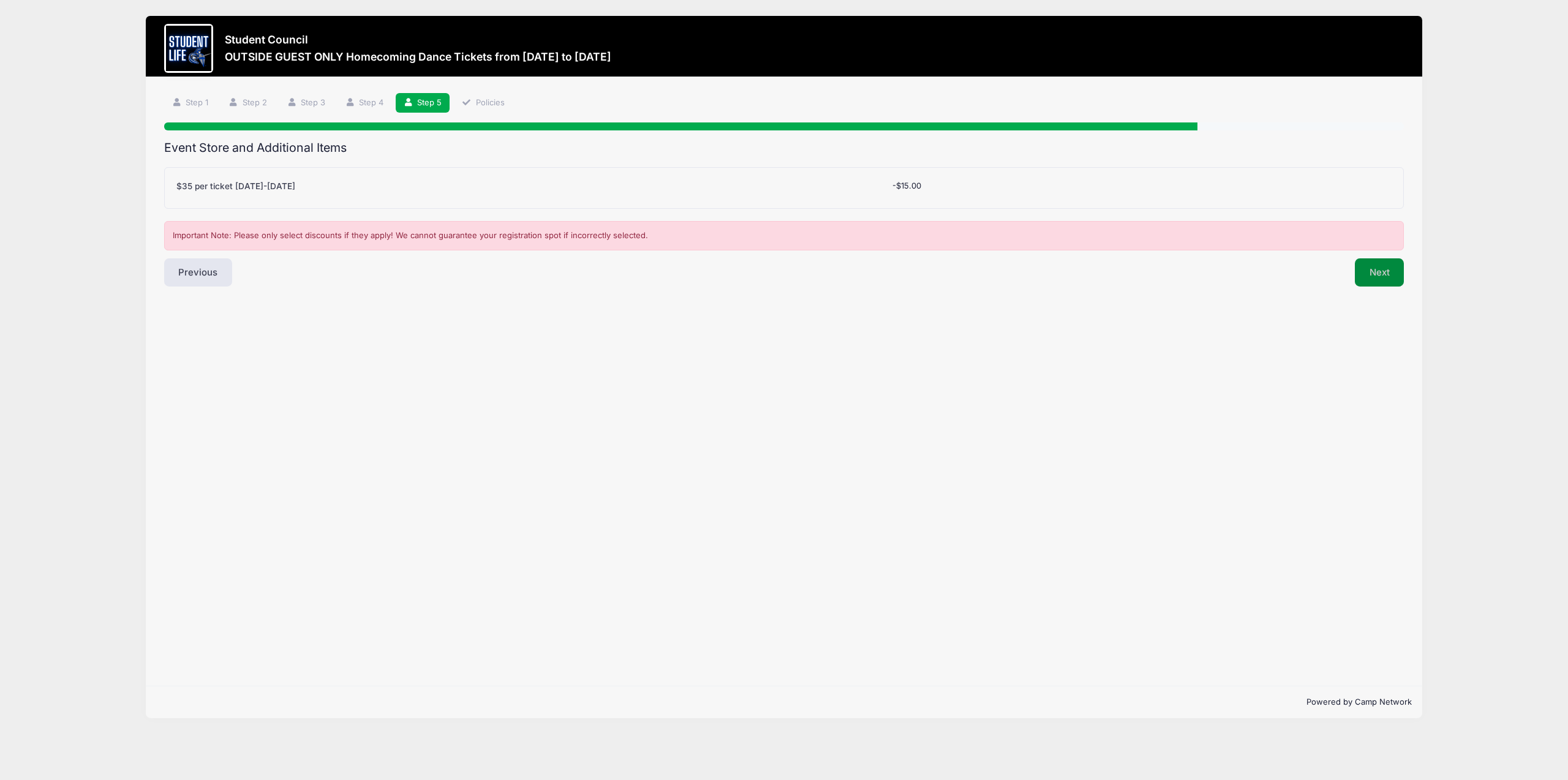
click at [1394, 278] on button "Next" at bounding box center [1379, 272] width 49 height 28
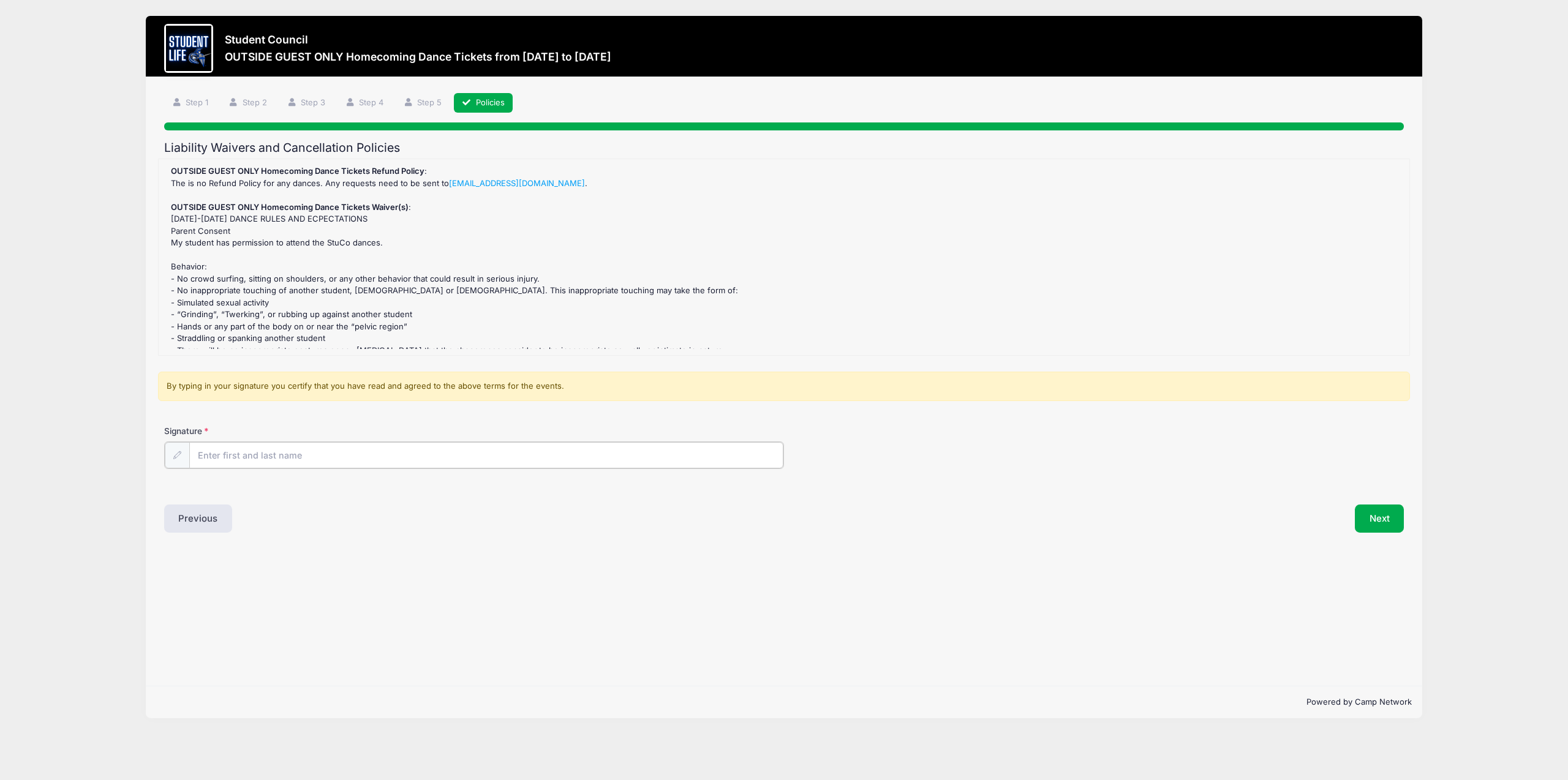
click at [371, 457] on input "Signature" at bounding box center [486, 455] width 594 height 26
type input "A"
drag, startPoint x: 293, startPoint y: 455, endPoint x: 189, endPoint y: 452, distance: 104.0
click at [189, 452] on input "Matt Winebrenner" at bounding box center [486, 455] width 594 height 26
type input "Amy Harmon"
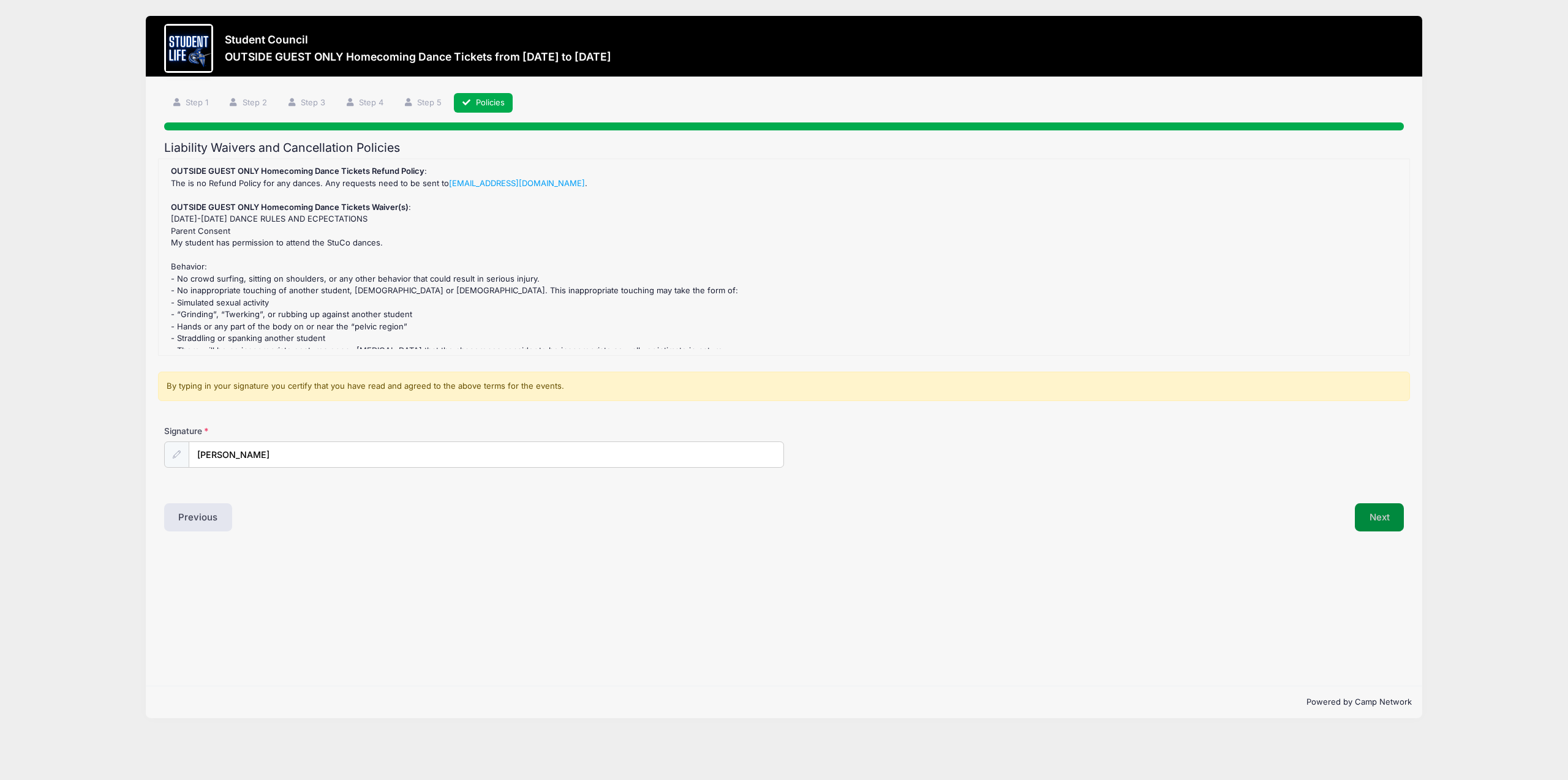
click at [1364, 517] on button "Next" at bounding box center [1379, 517] width 49 height 28
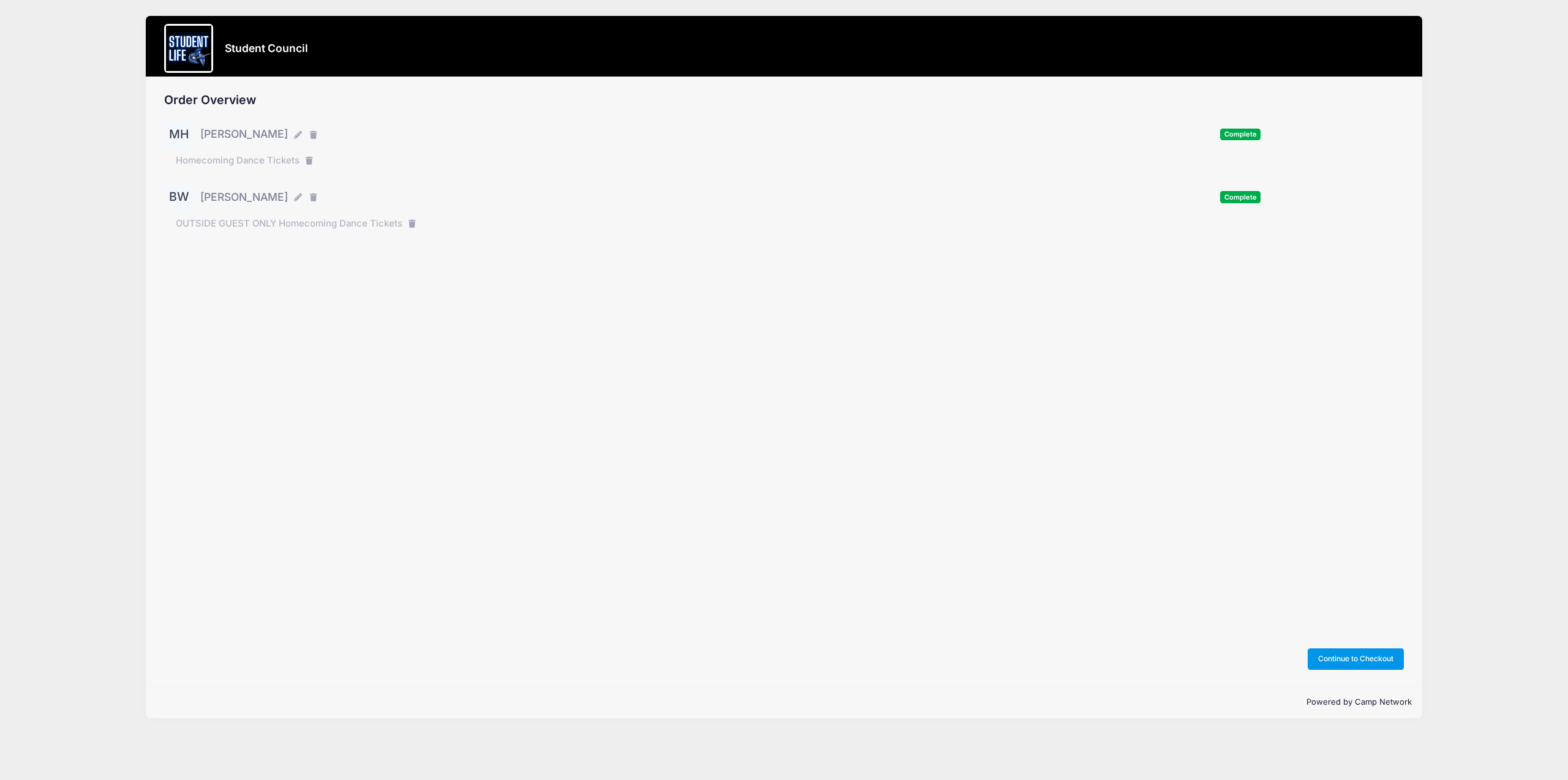
click at [1361, 659] on button "Continue to Checkout" at bounding box center [1356, 659] width 97 height 21
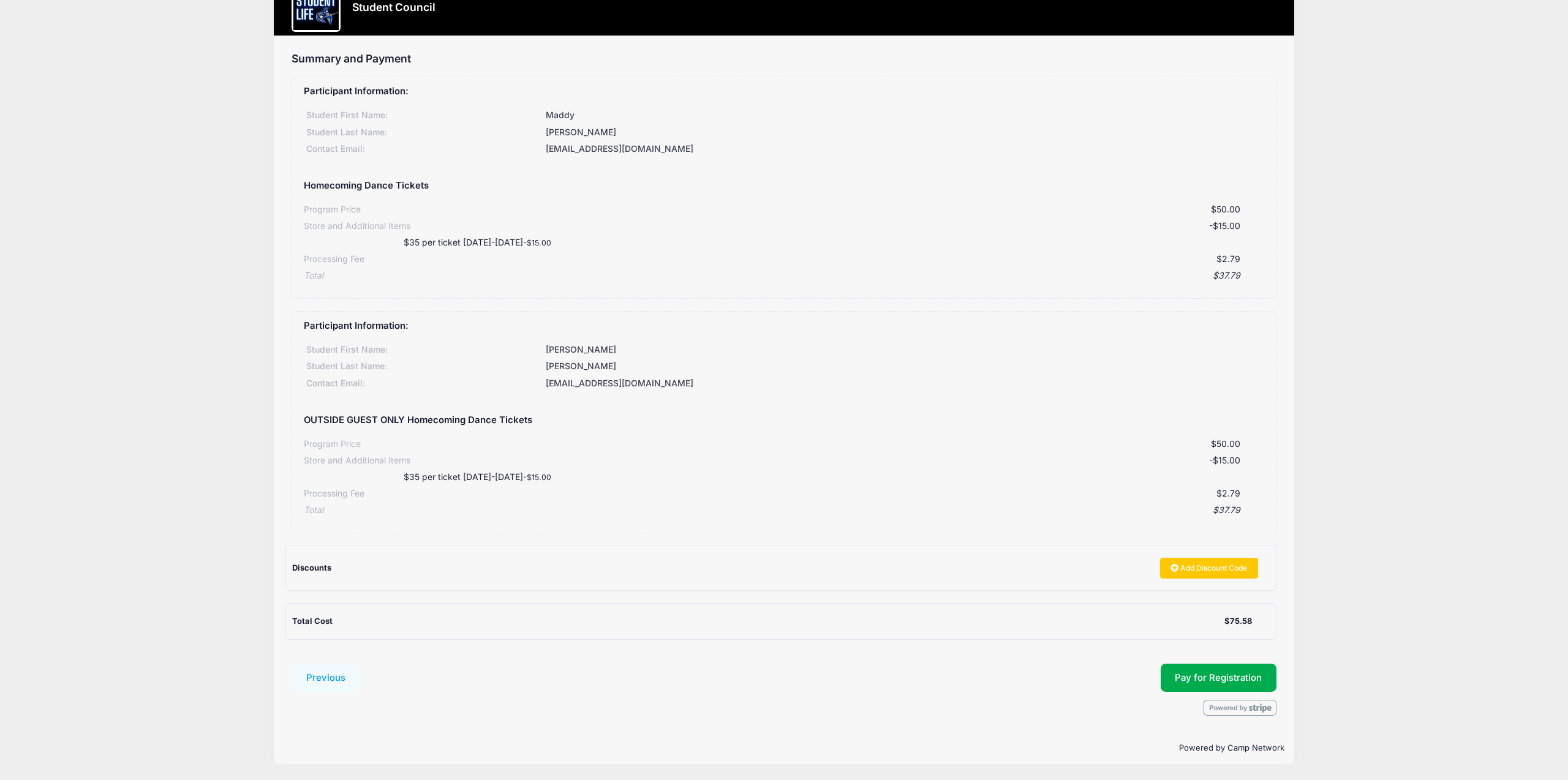
scroll to position [40, 0]
click at [1231, 684] on button "Pay for Registration" at bounding box center [1219, 678] width 117 height 28
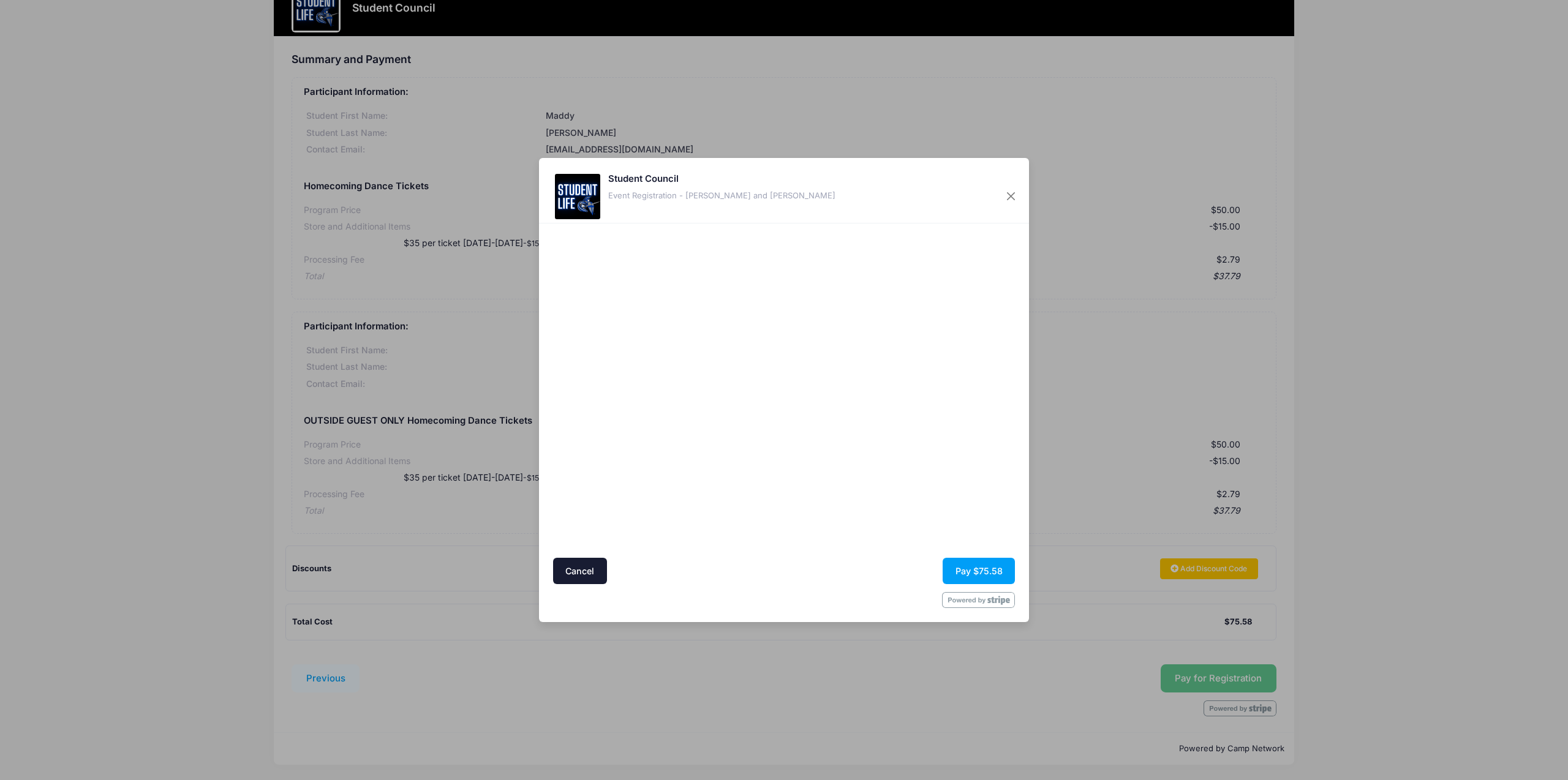
click at [852, 497] on div at bounding box center [903, 391] width 225 height 323
click at [1002, 574] on button "Pay $75.58" at bounding box center [978, 570] width 72 height 26
